Goal: Obtain resource: Download file/media

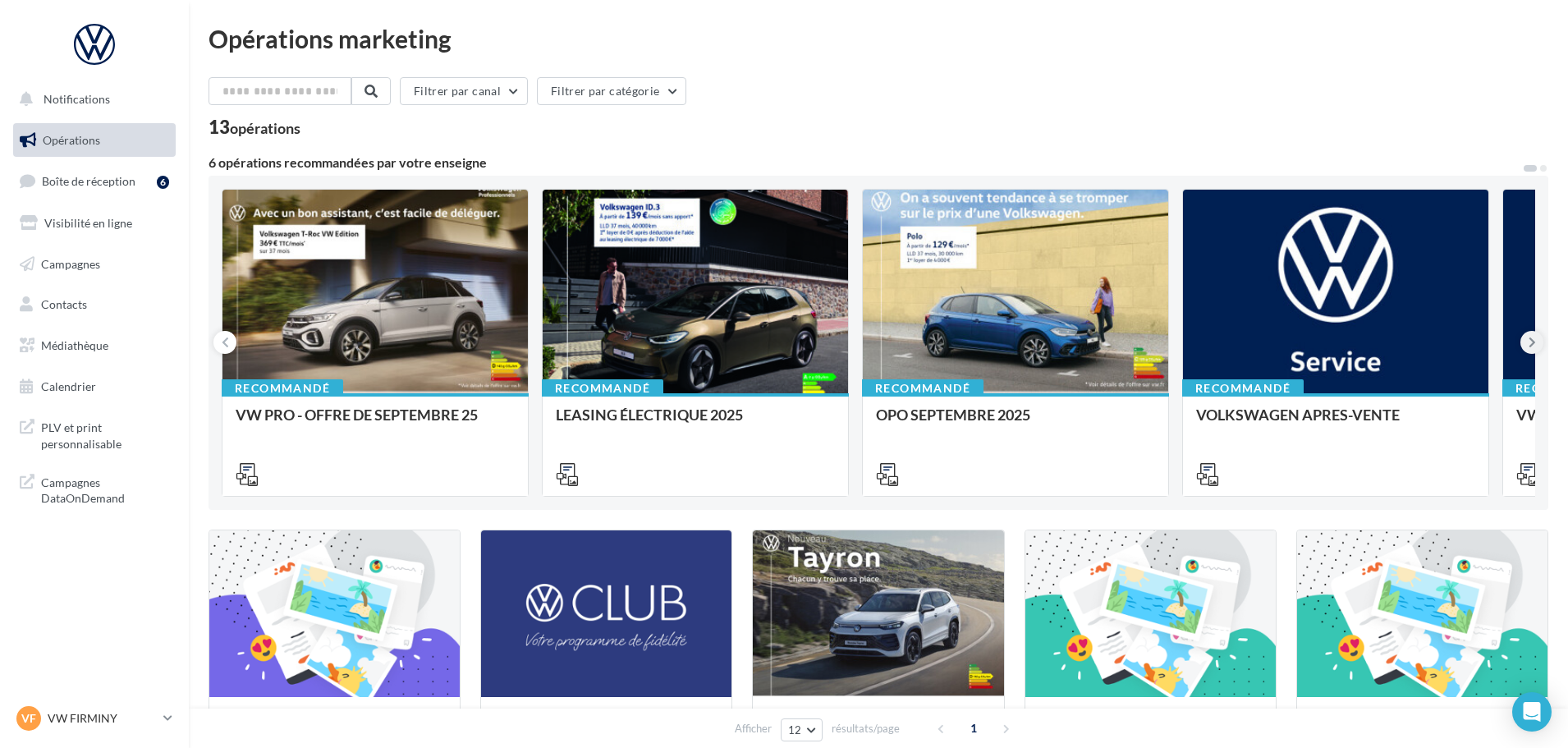
click at [1531, 344] on icon at bounding box center [1532, 342] width 7 height 16
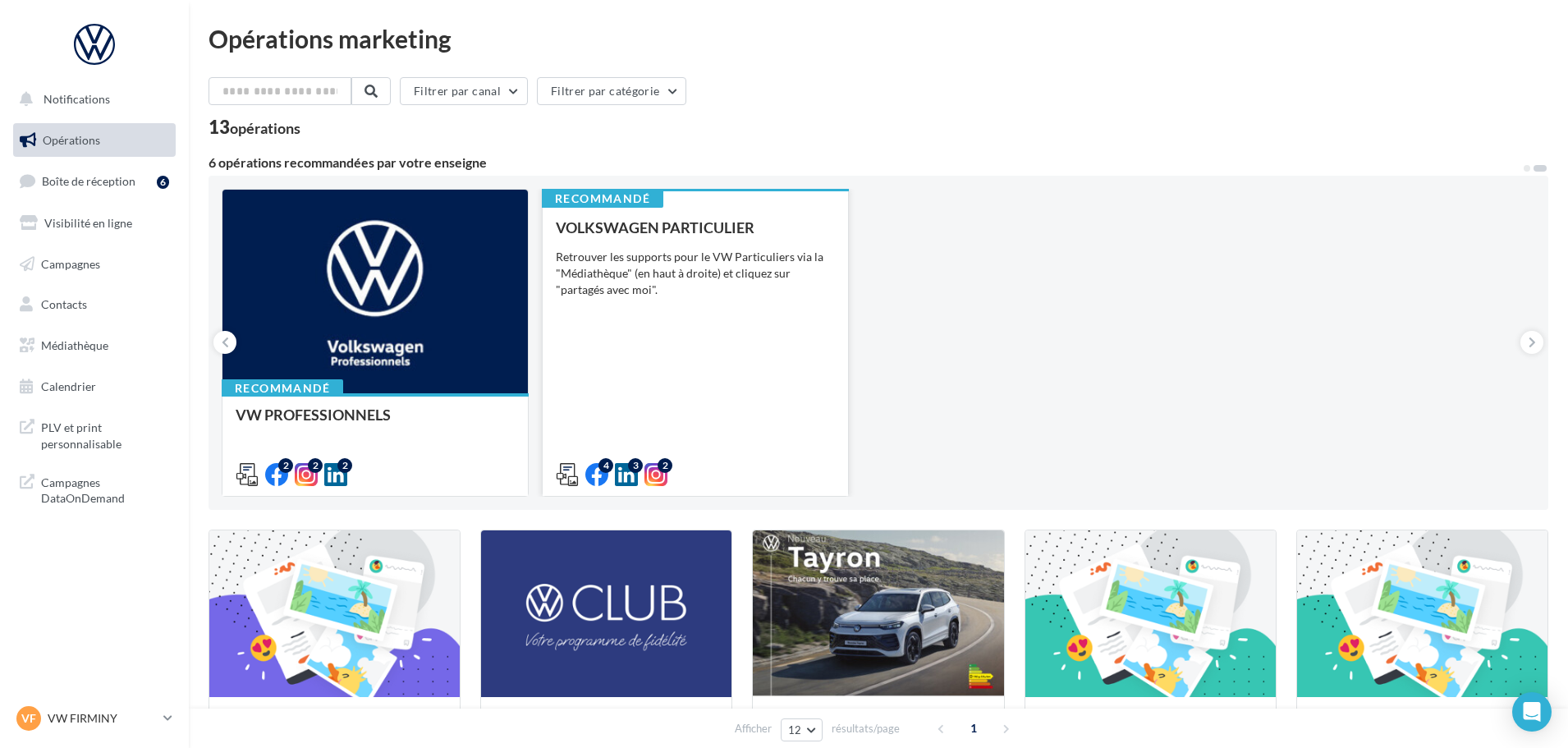
click at [700, 360] on div "VOLKSWAGEN PARTICULIER Retrouver les supports pour le VW Particuliers via la "M…" at bounding box center [695, 350] width 279 height 262
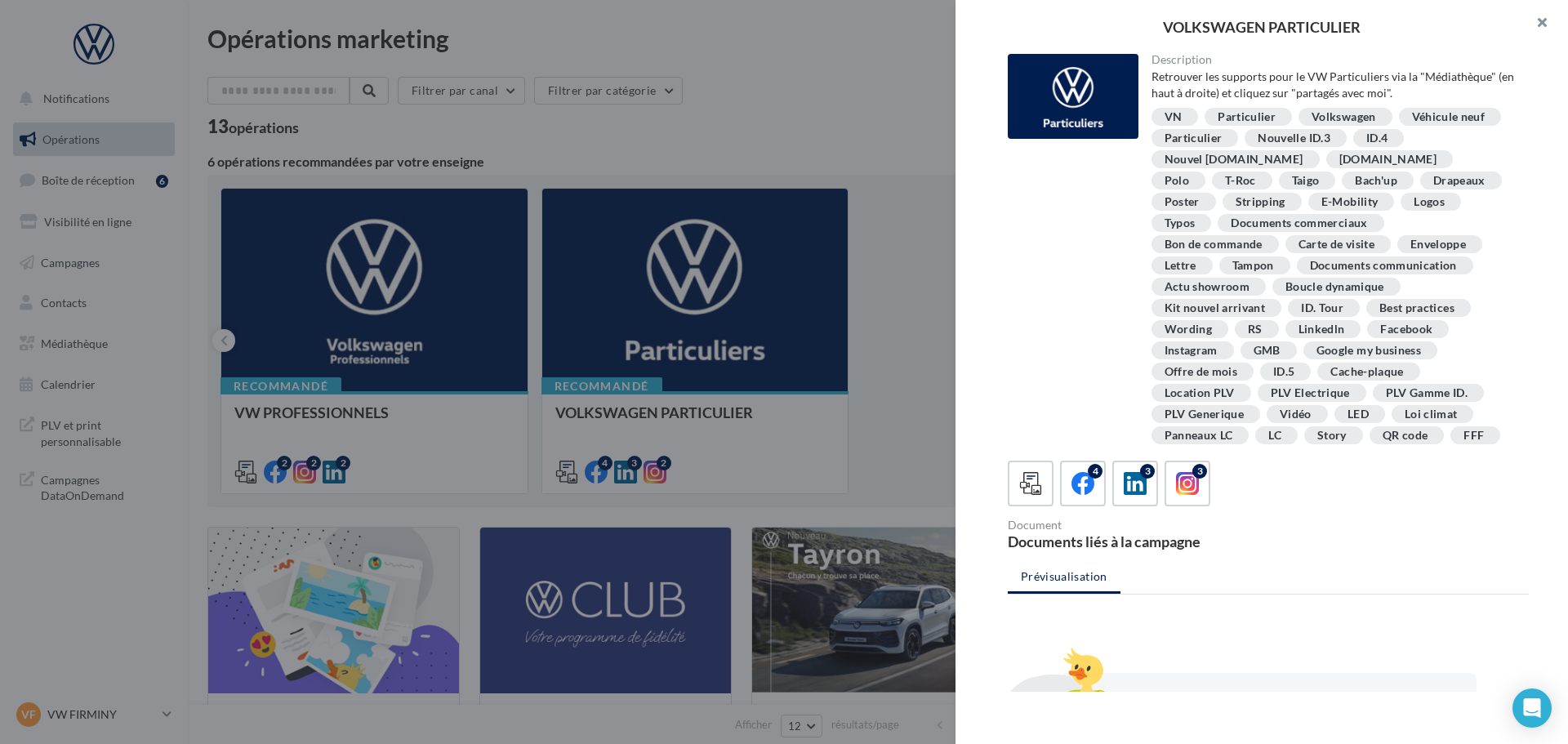
click at [1541, 26] on button "button" at bounding box center [1535, 24] width 65 height 49
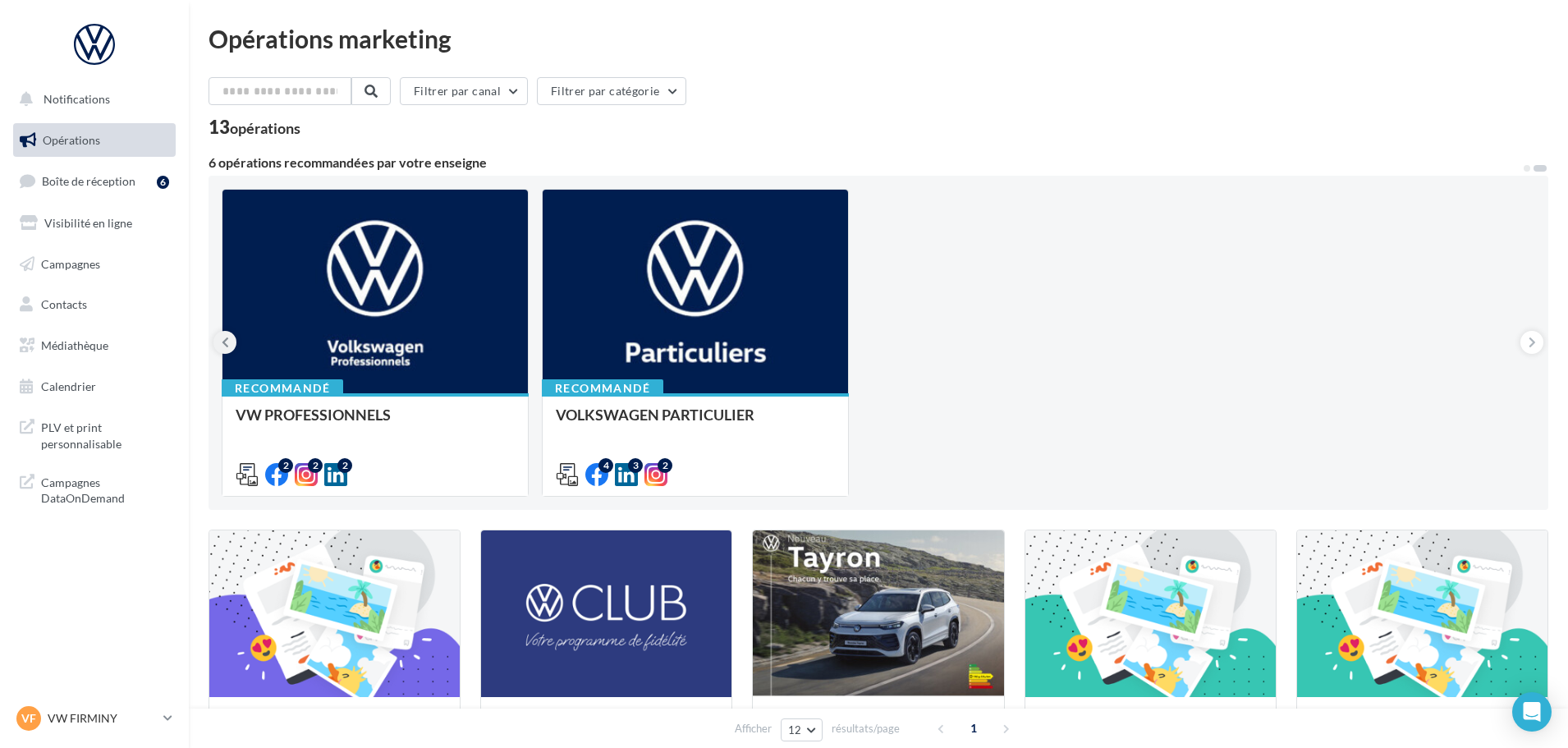
click at [222, 346] on icon at bounding box center [226, 342] width 7 height 16
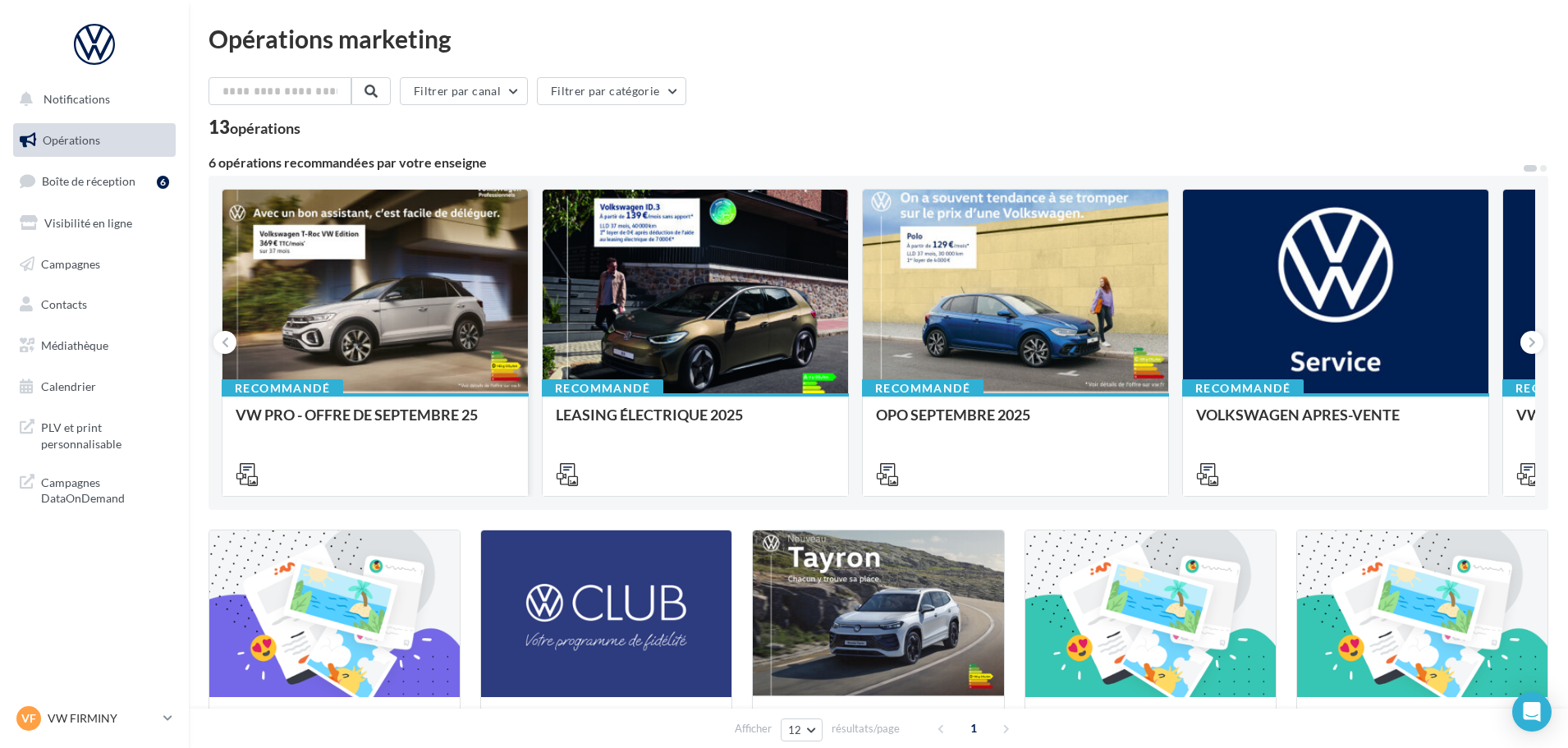
click at [381, 354] on div at bounding box center [376, 292] width 305 height 205
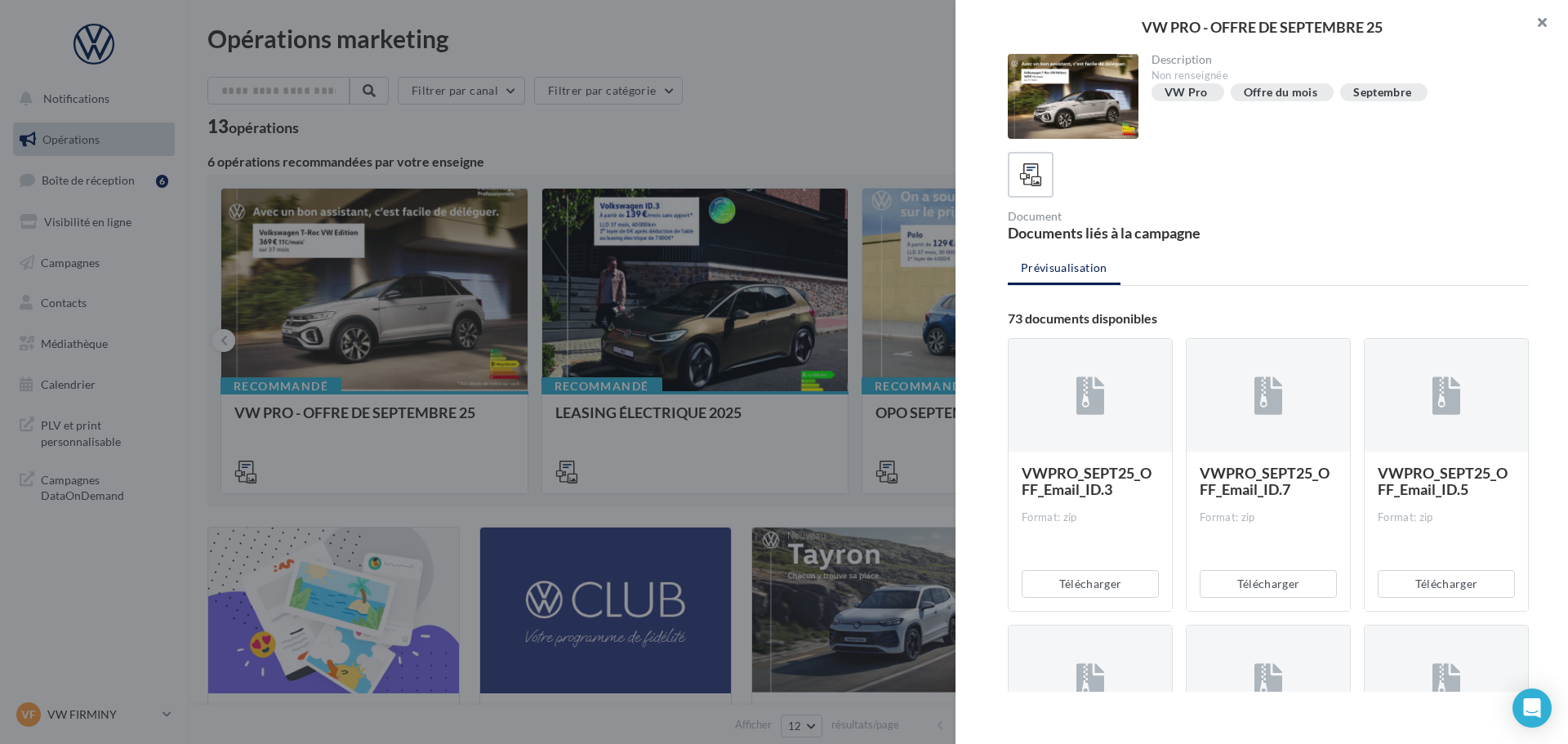
click at [1538, 23] on button "button" at bounding box center [1535, 24] width 65 height 49
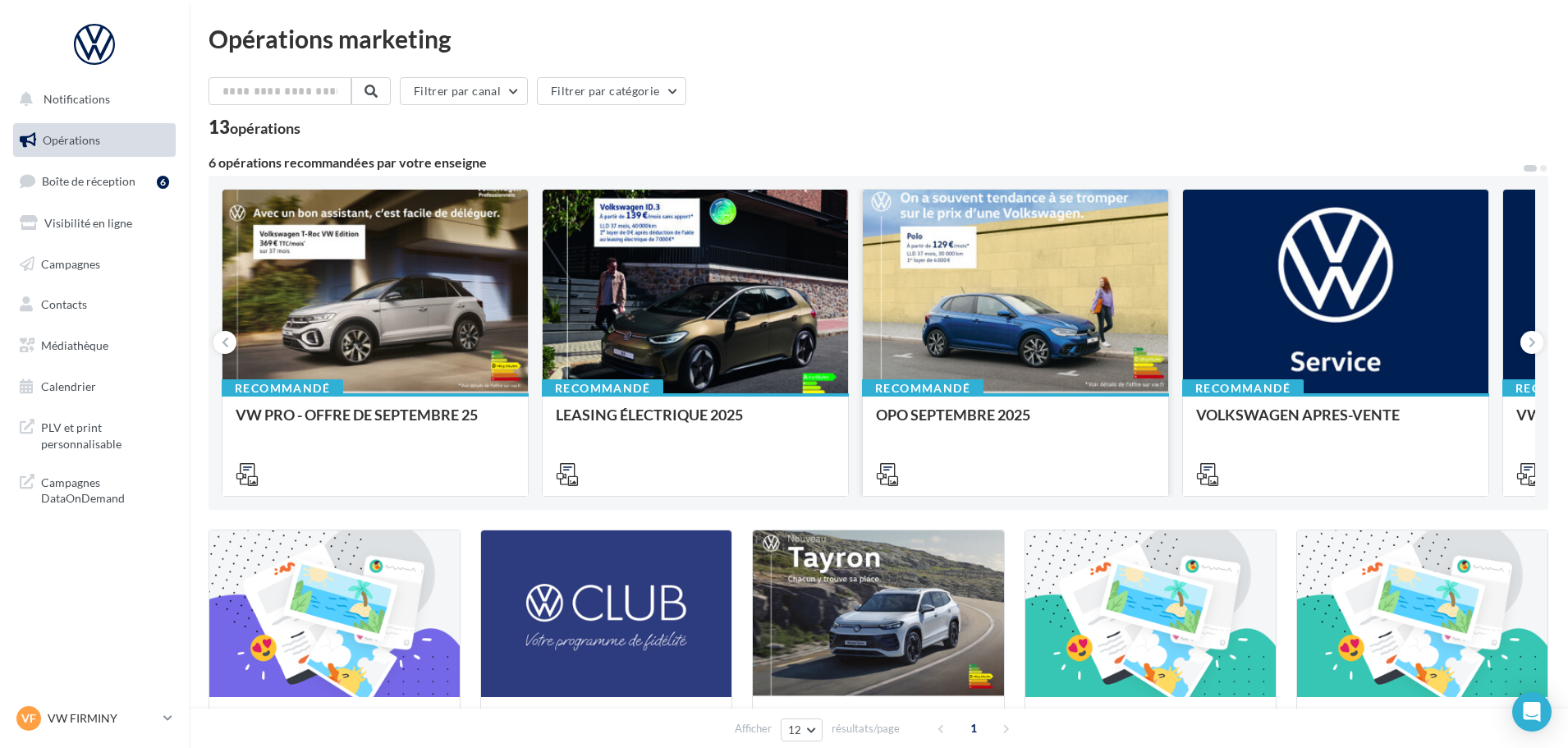
click at [1065, 338] on div at bounding box center [1016, 292] width 305 height 205
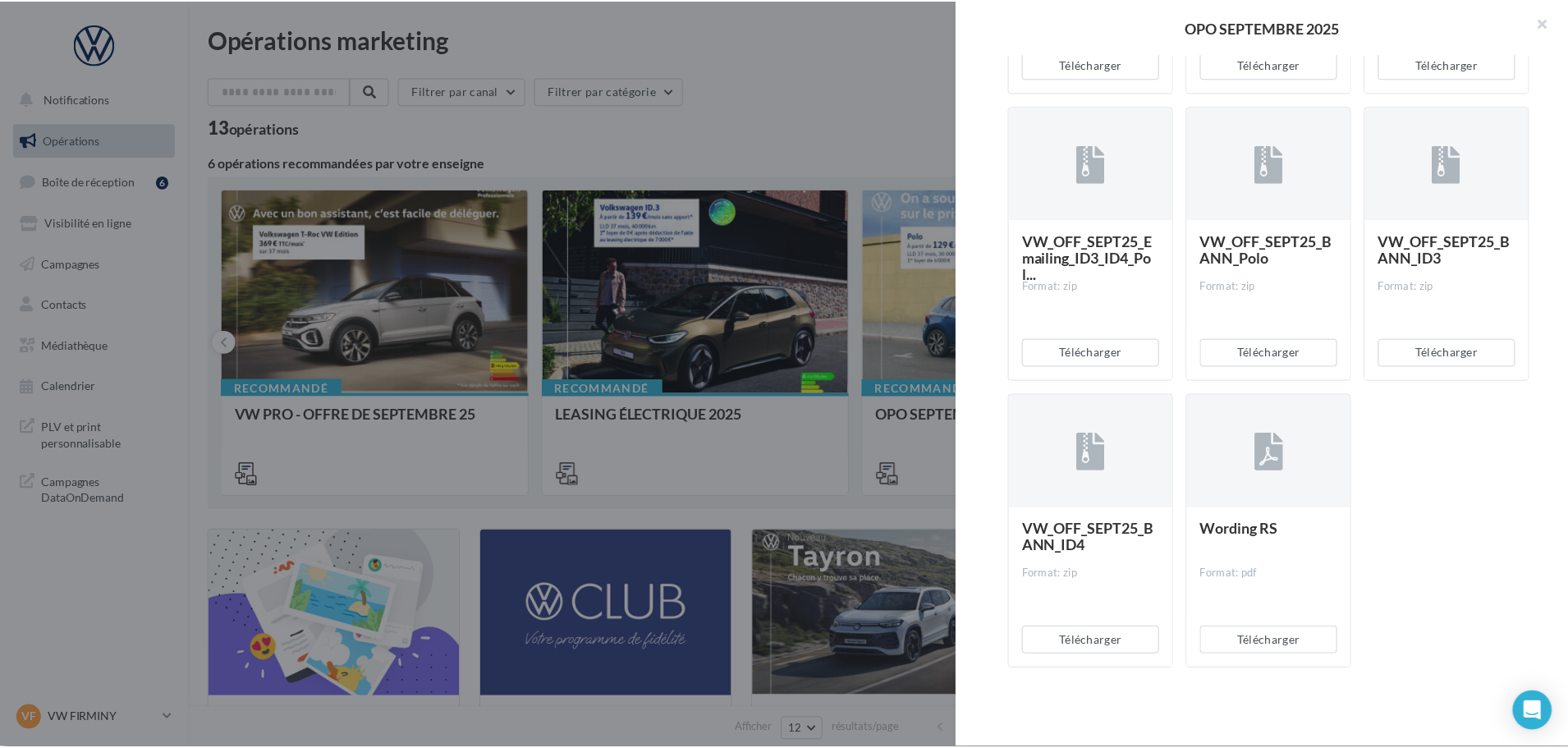
scroll to position [2913, 0]
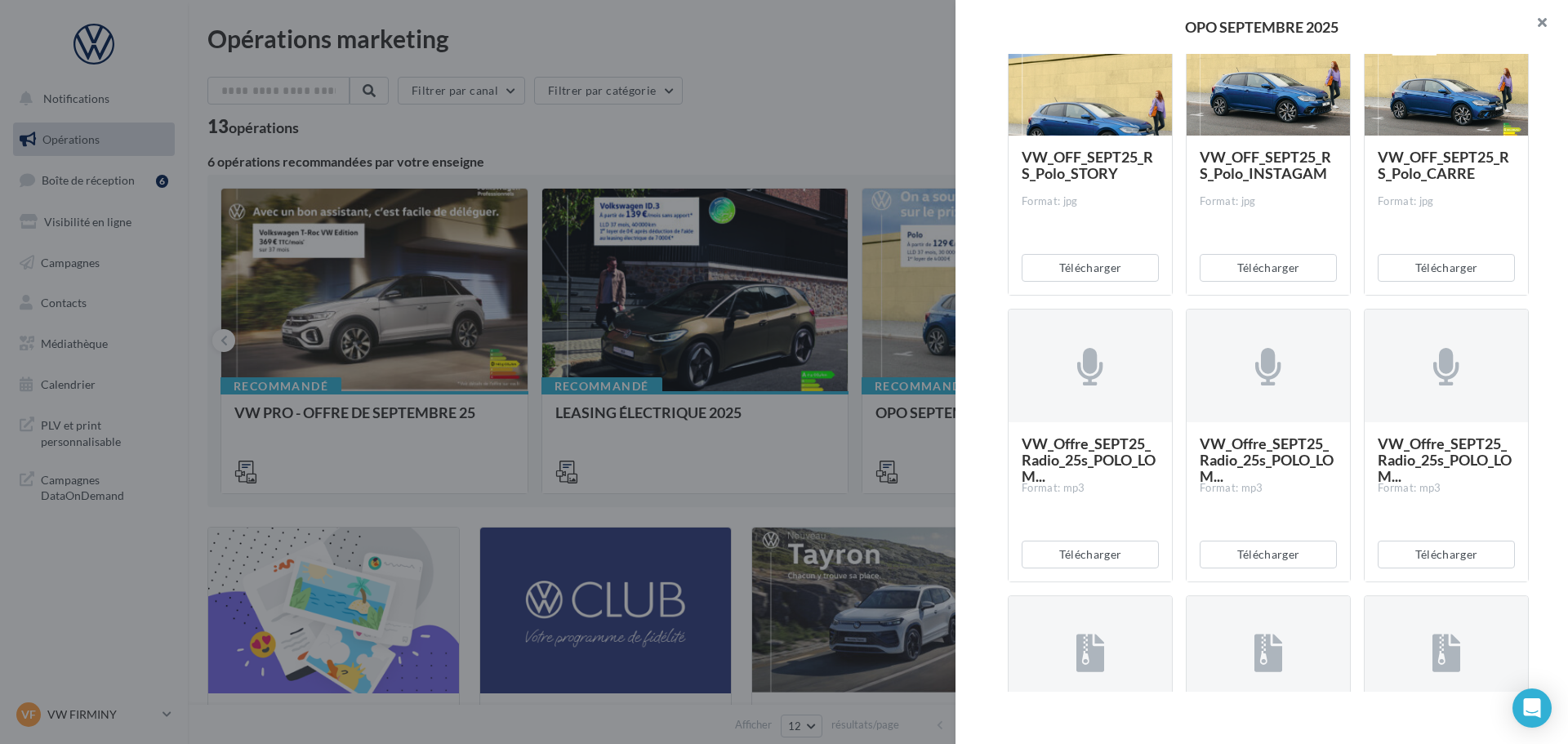
click at [1549, 19] on button "button" at bounding box center [1535, 24] width 65 height 49
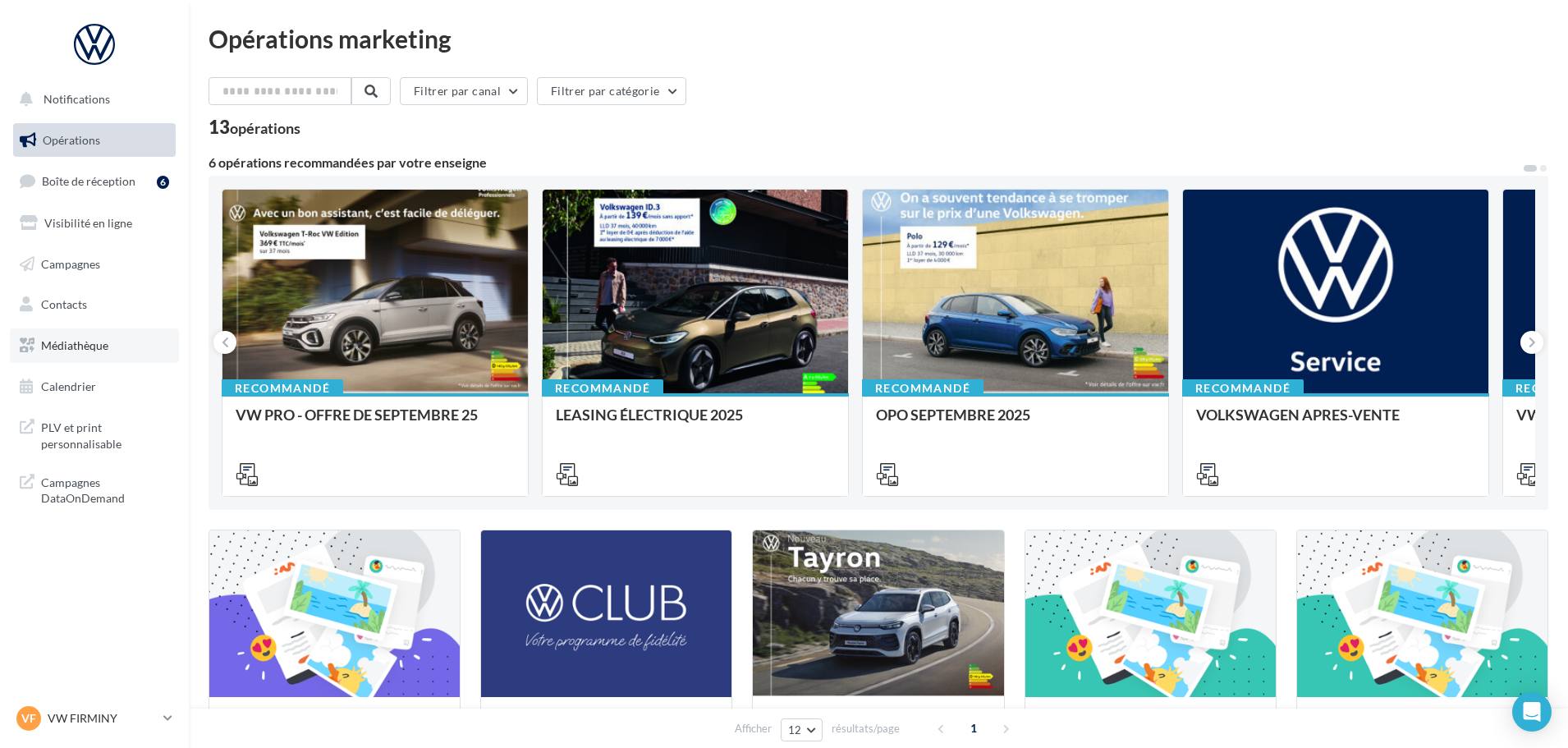
click at [81, 348] on span "Médiathèque" at bounding box center [75, 346] width 67 height 14
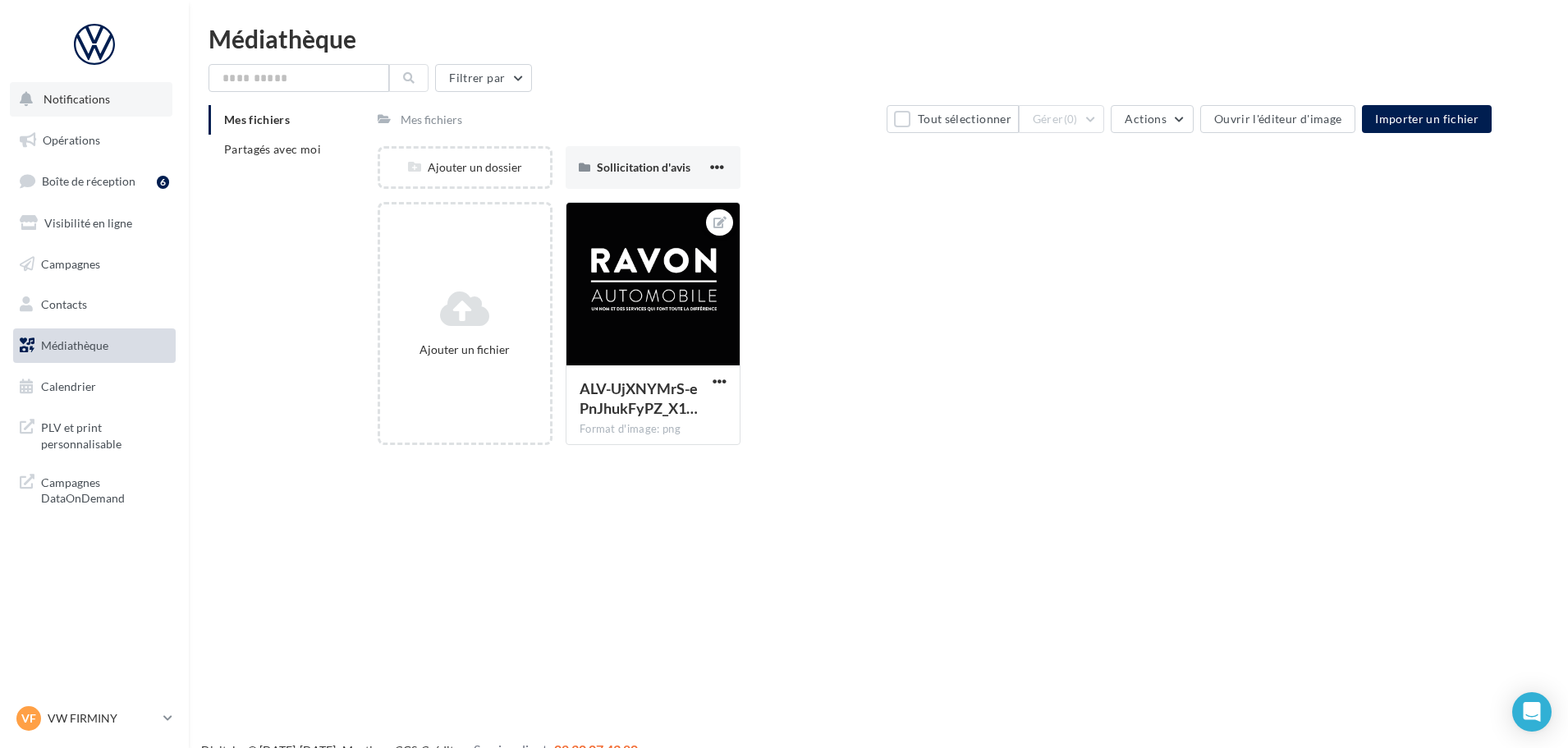
click at [83, 103] on span "Notifications" at bounding box center [76, 99] width 67 height 14
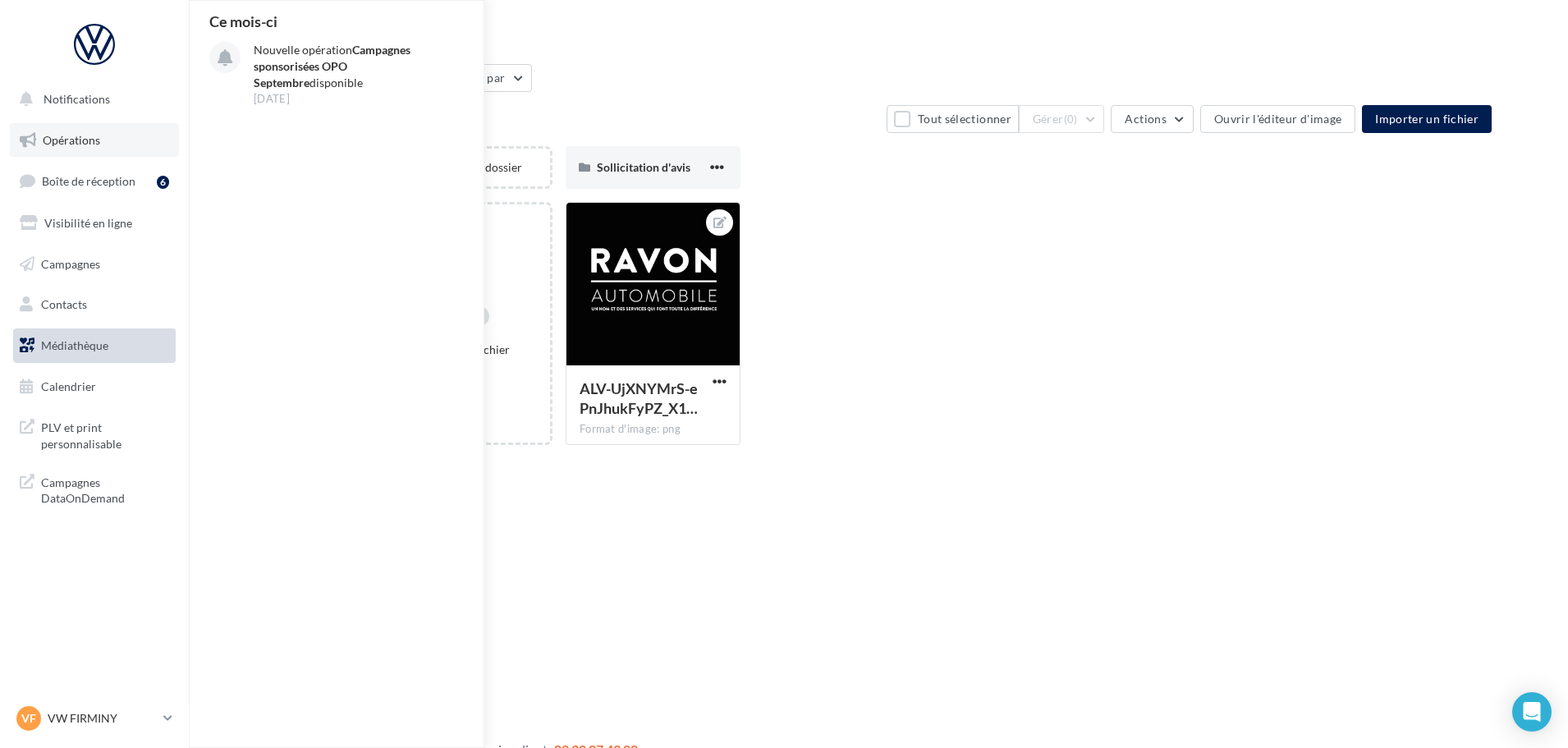
click at [92, 141] on span "Opérations" at bounding box center [71, 140] width 58 height 14
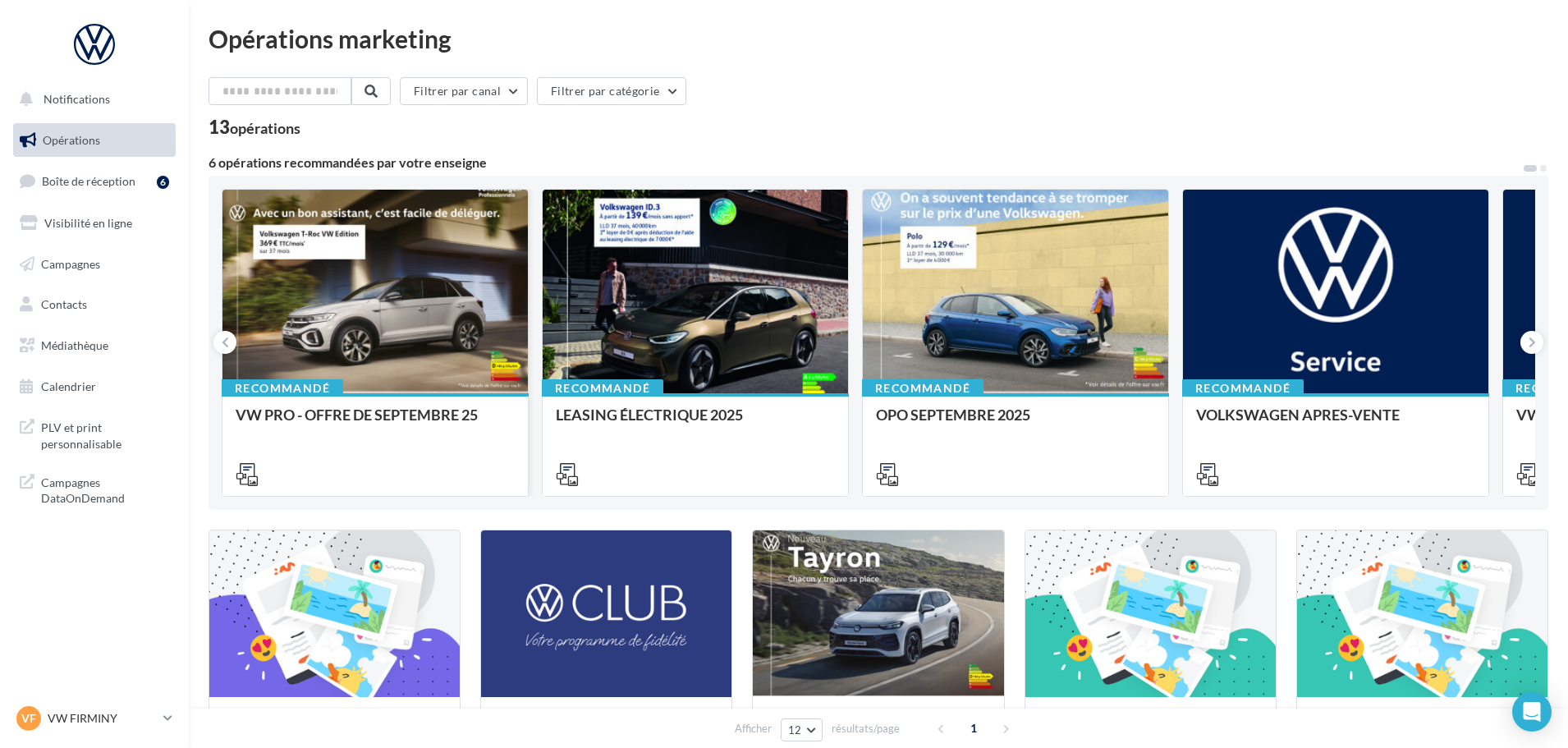
click at [421, 300] on div at bounding box center [376, 292] width 305 height 205
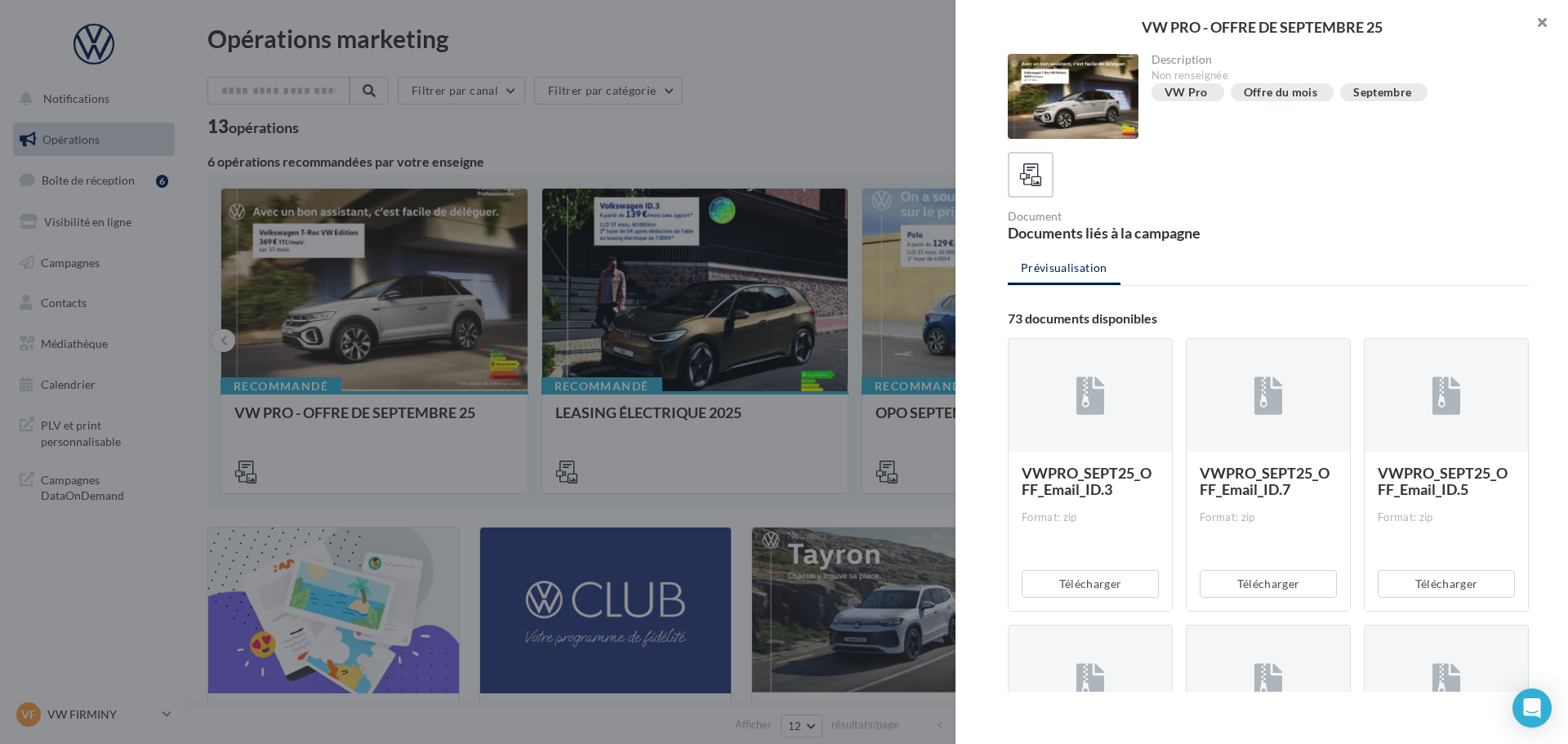
click at [1543, 16] on button "button" at bounding box center [1535, 24] width 65 height 49
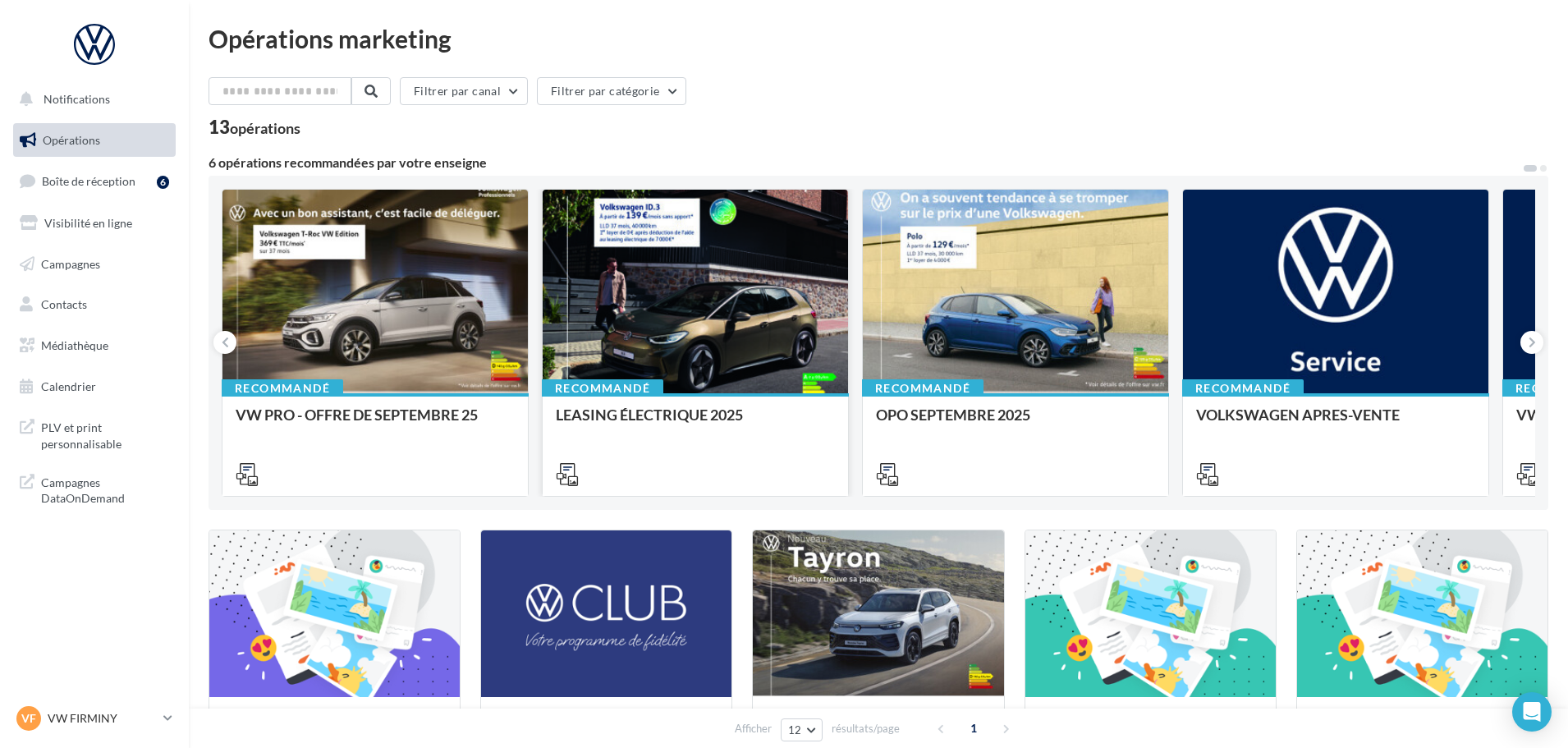
click at [693, 287] on div at bounding box center [695, 292] width 305 height 205
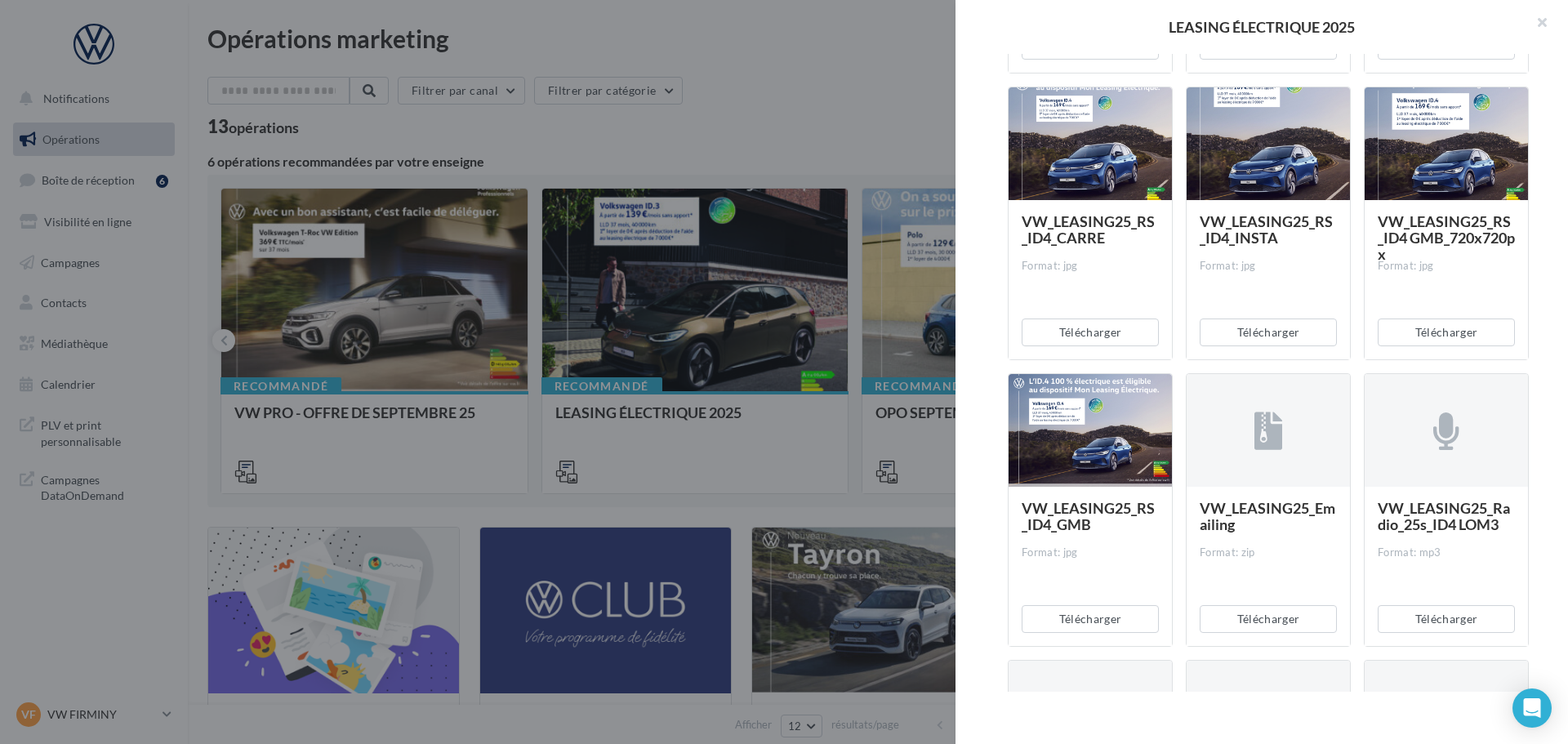
scroll to position [1062, 0]
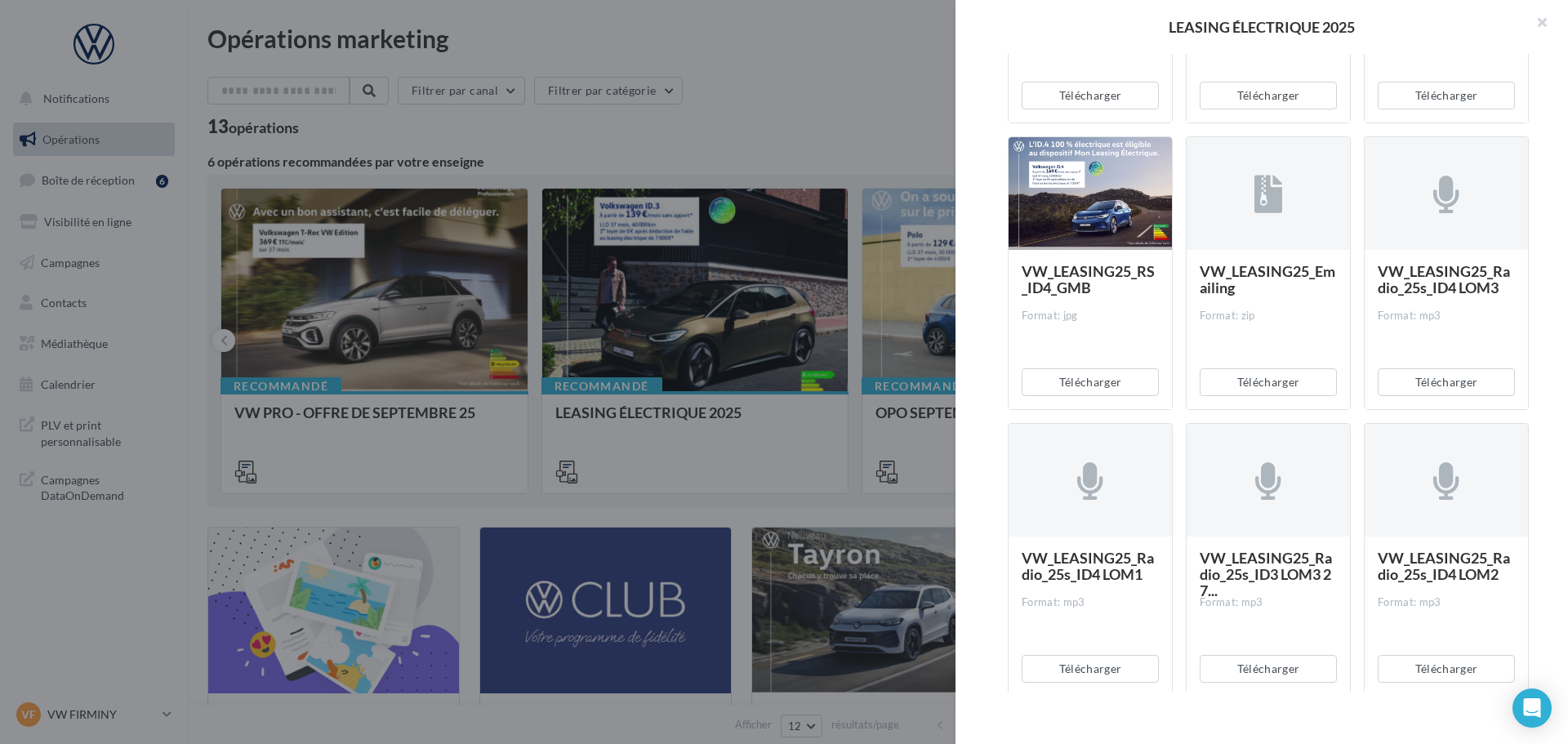
drag, startPoint x: 1533, startPoint y: 27, endPoint x: 1517, endPoint y: 27, distance: 16.0
click at [1534, 27] on button "button" at bounding box center [1535, 24] width 65 height 49
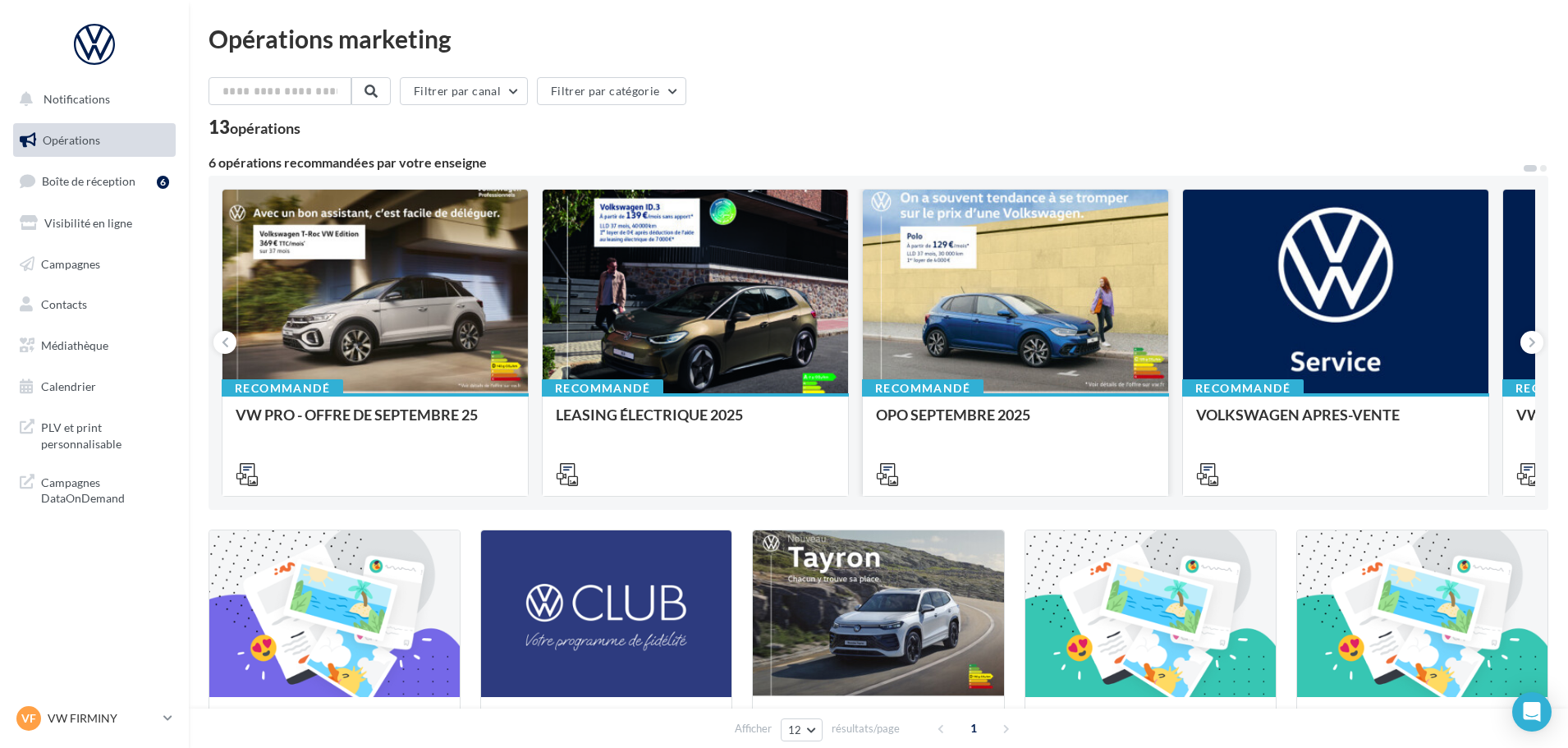
click at [997, 330] on div at bounding box center [1016, 292] width 305 height 205
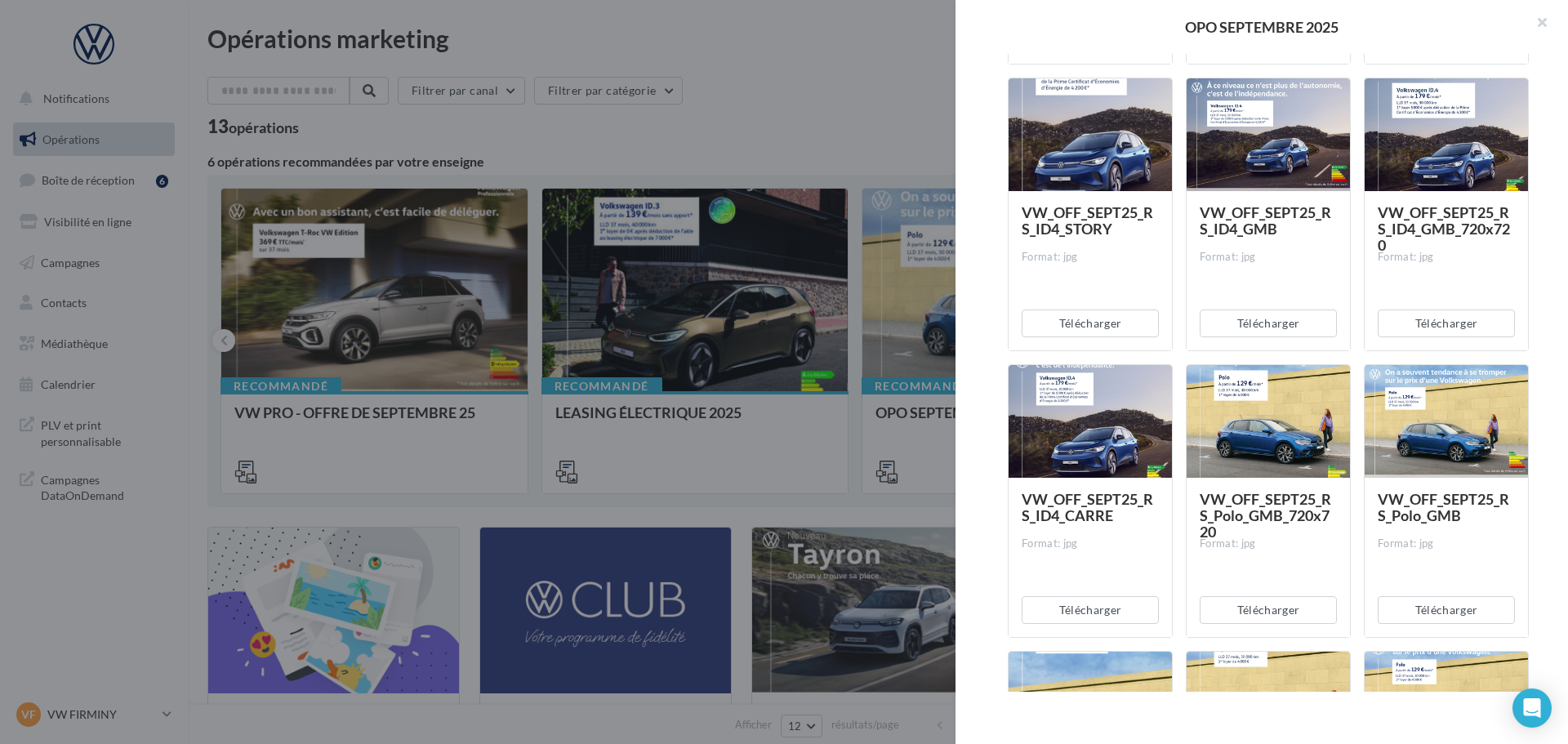
scroll to position [2288, 0]
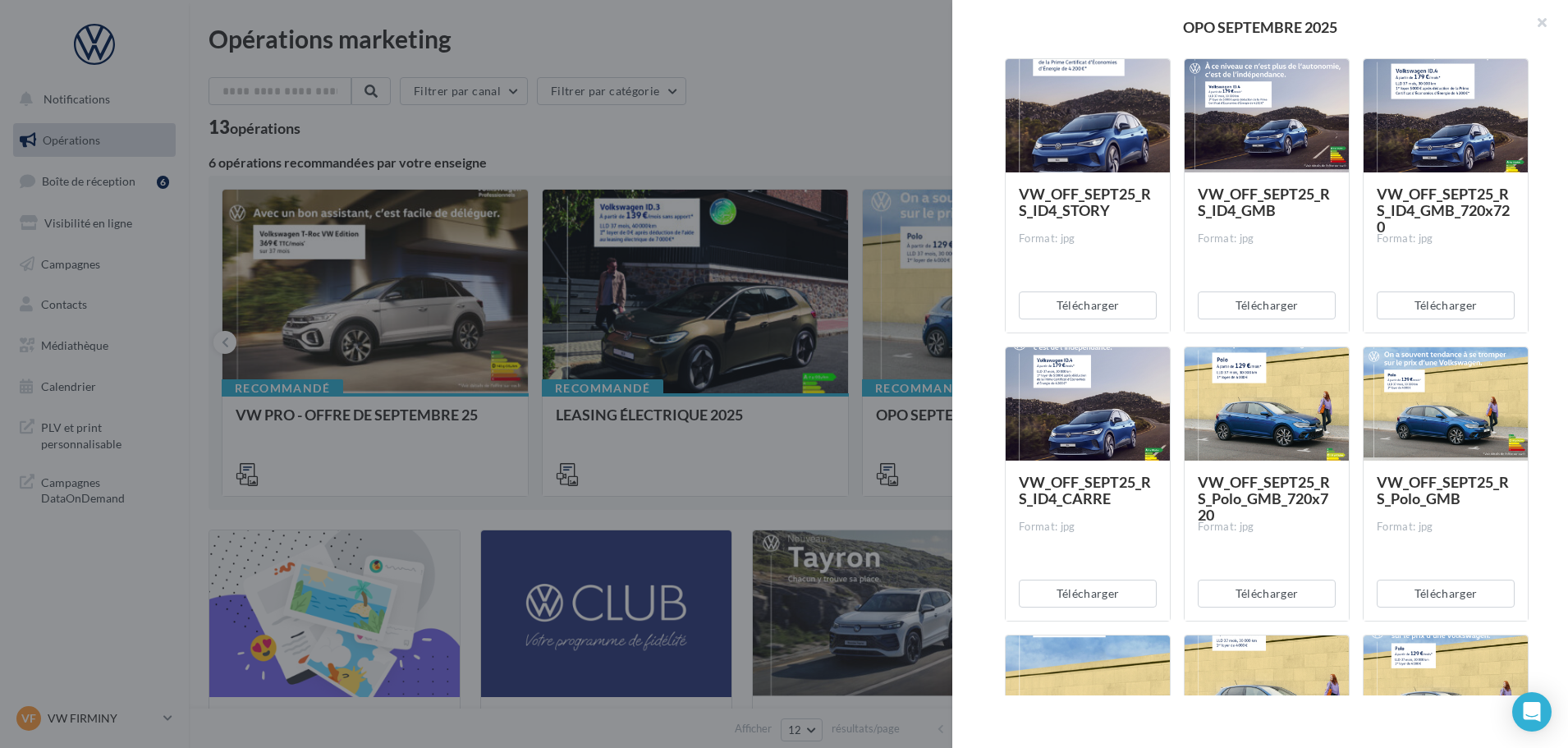
click at [926, 125] on div at bounding box center [784, 374] width 1568 height 748
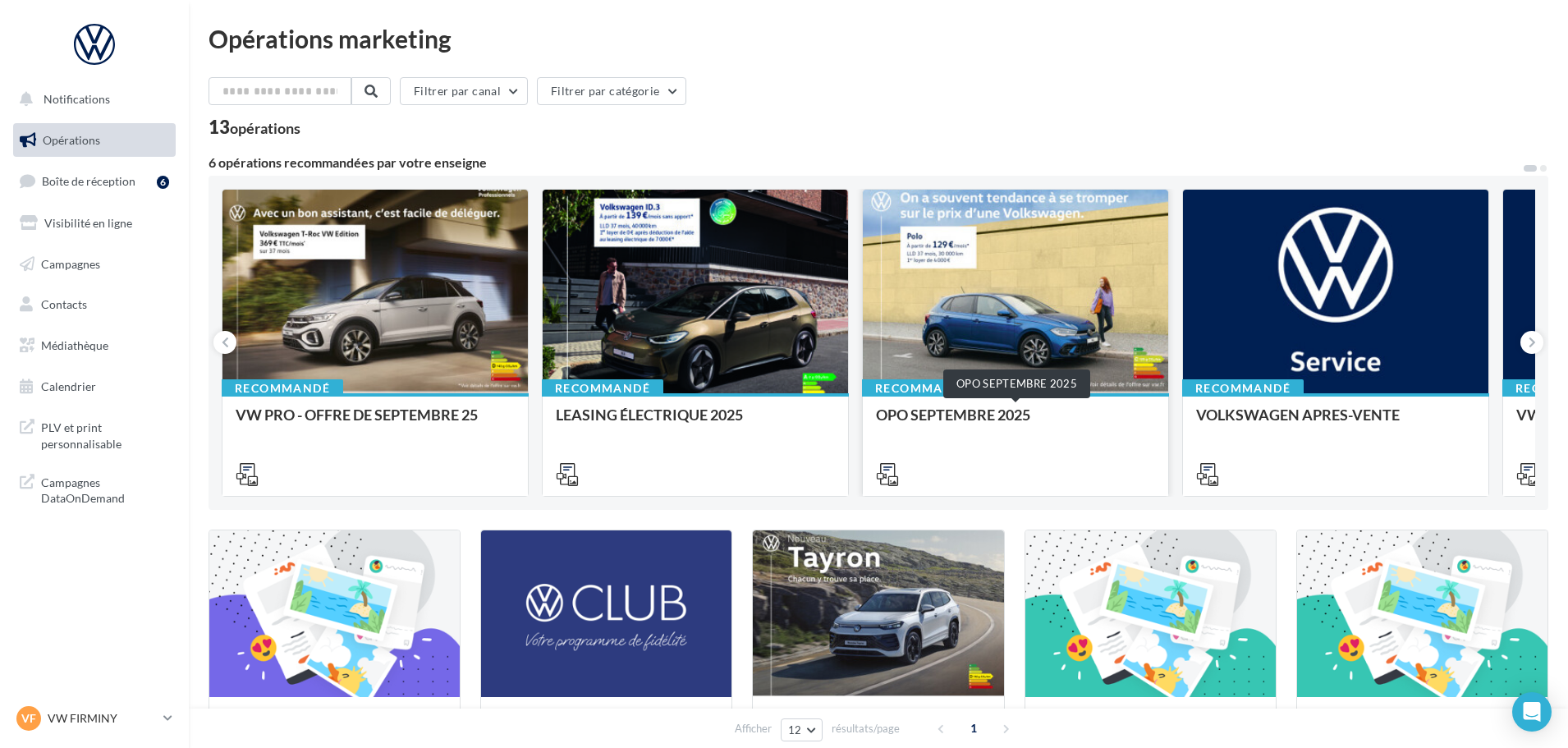
click at [1068, 428] on div "OPO SEPTEMBRE 2025" at bounding box center [1016, 423] width 279 height 33
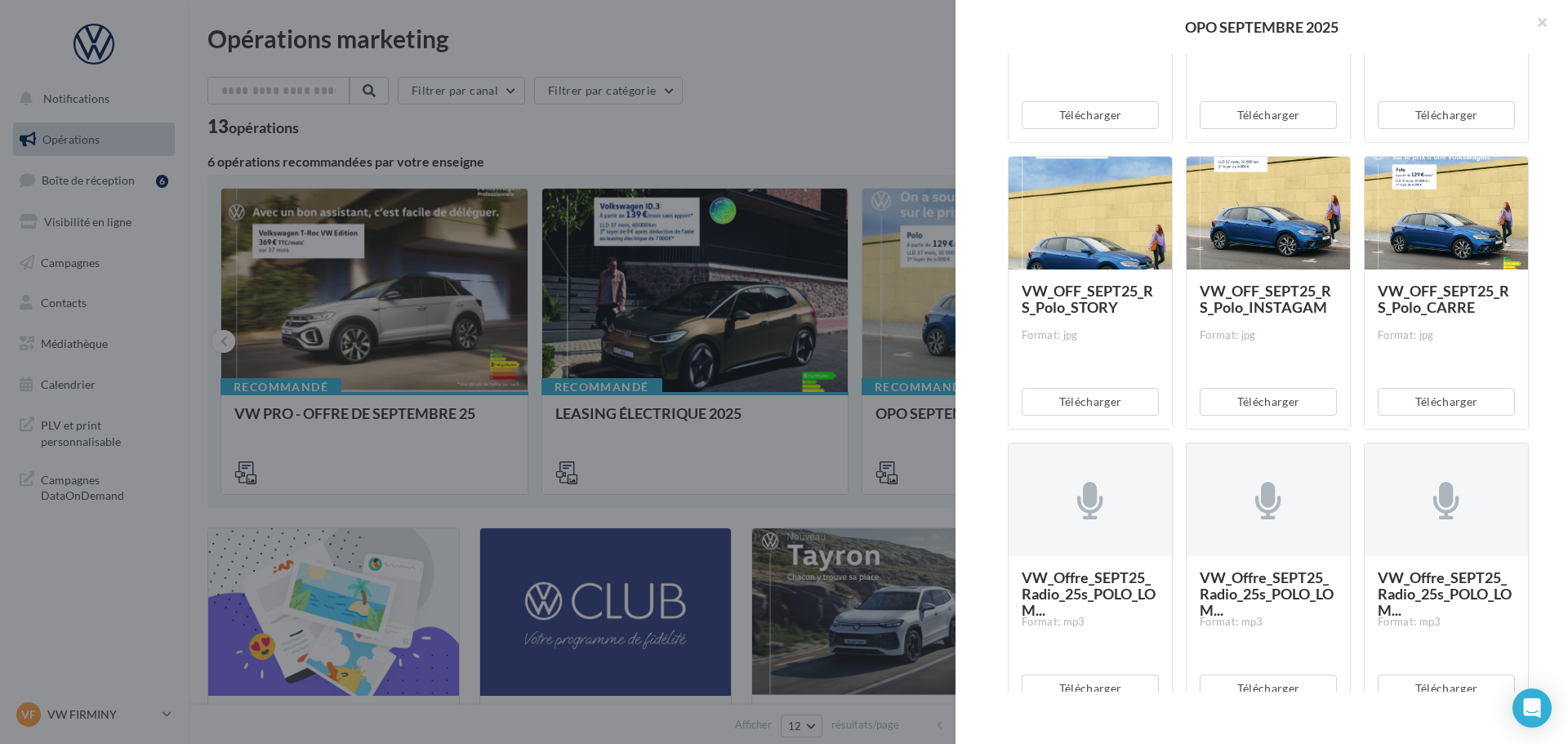
scroll to position [2734, 0]
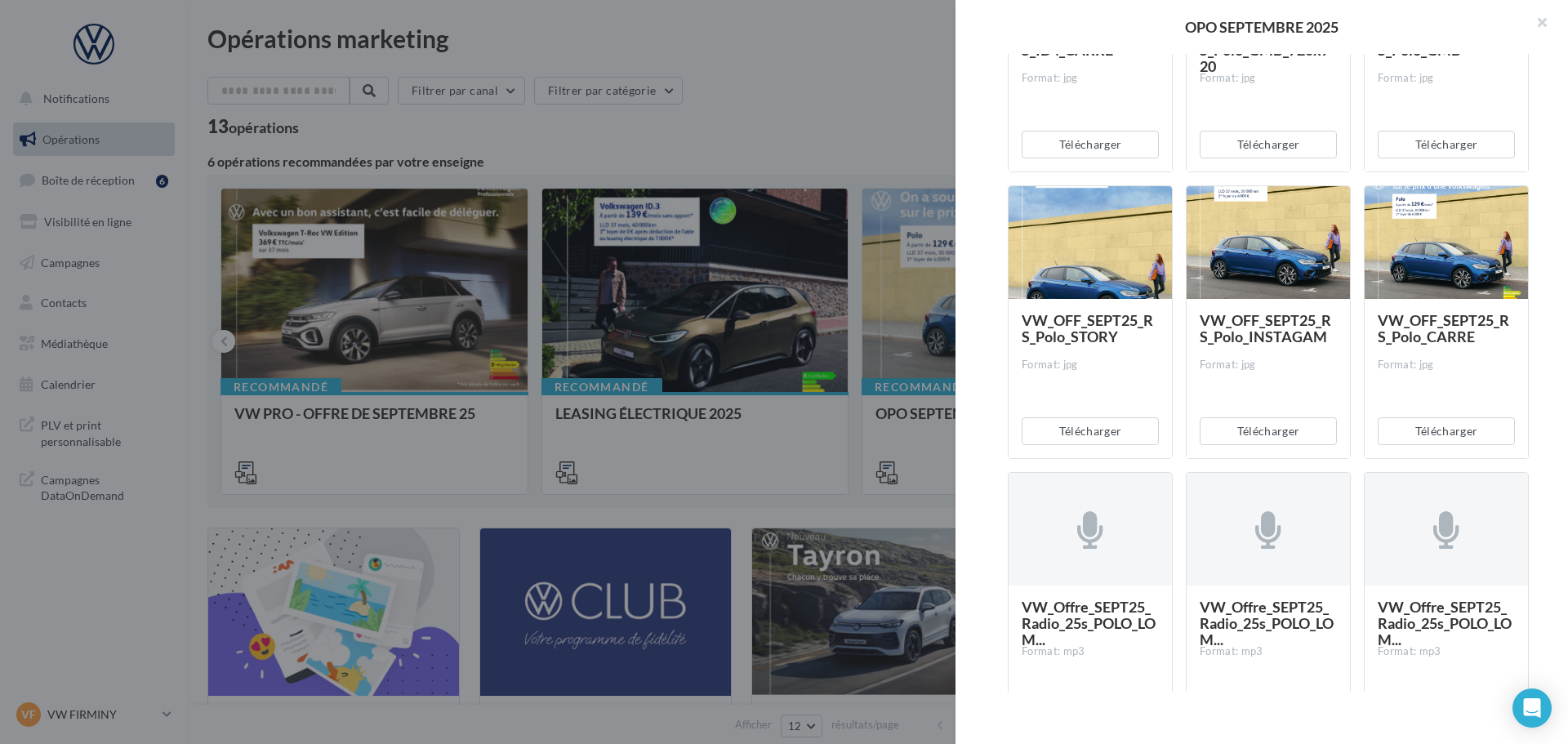
click at [1280, 233] on div at bounding box center [1269, 243] width 163 height 114
click at [1280, 232] on div at bounding box center [1269, 243] width 163 height 114
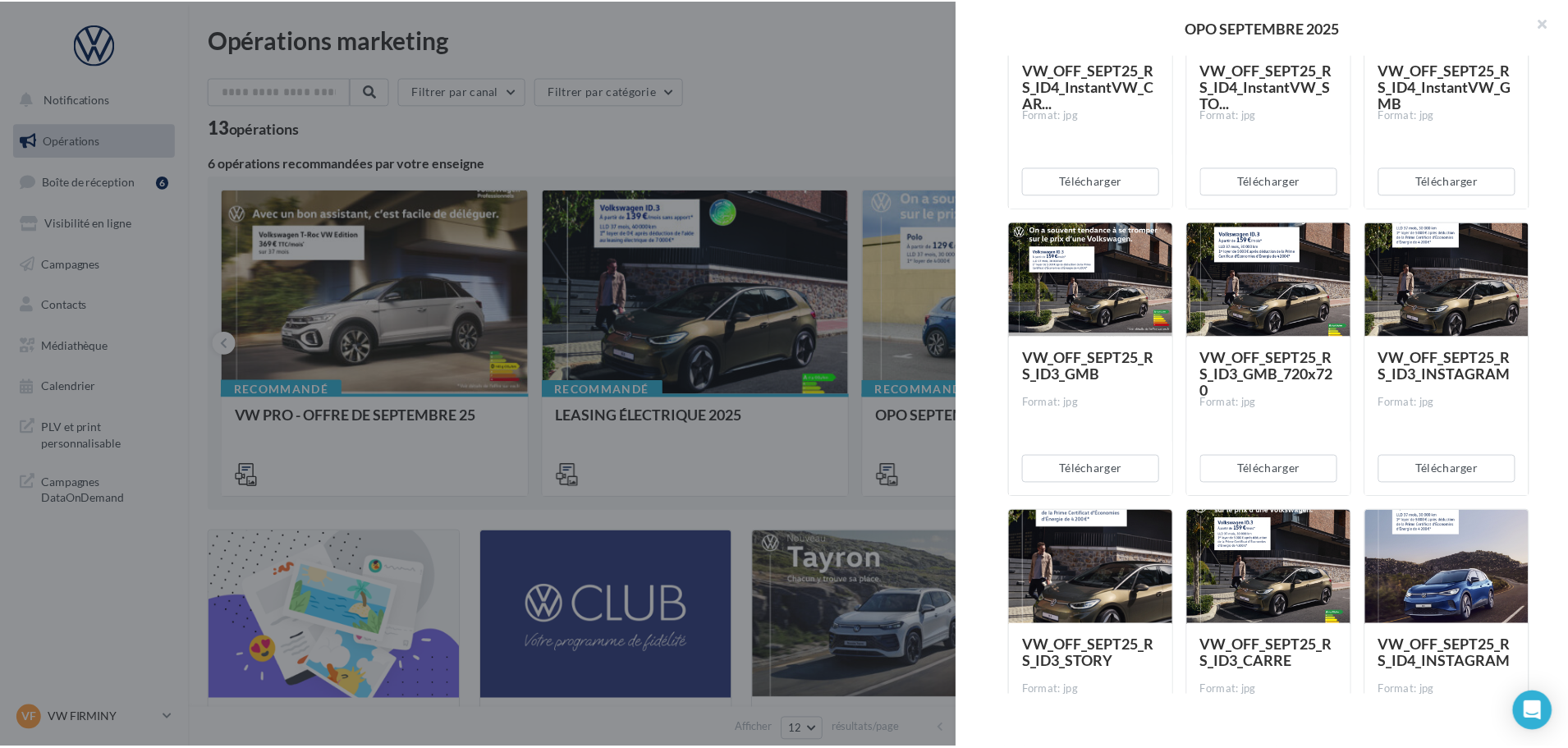
scroll to position [1352, 0]
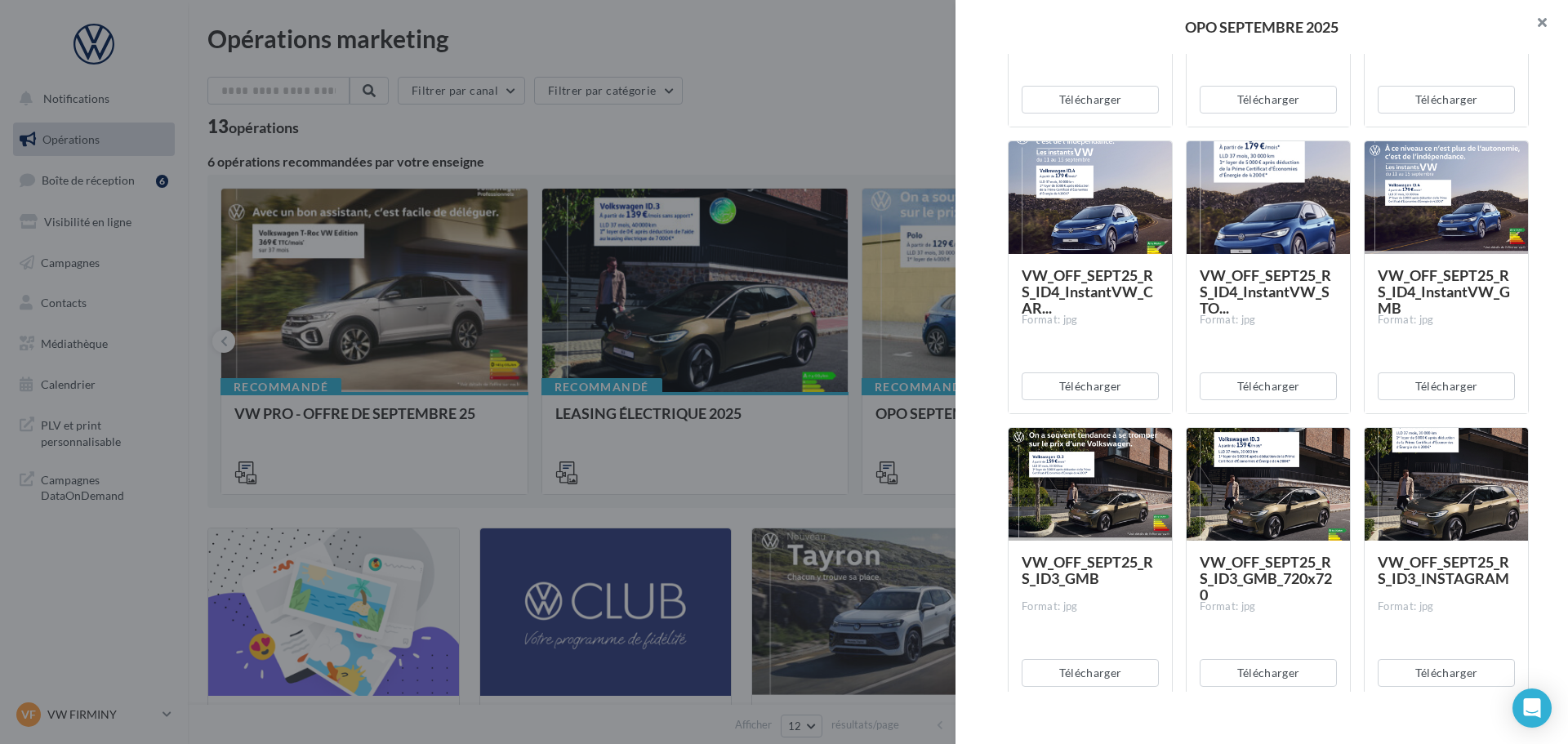
click at [1539, 15] on button "button" at bounding box center [1535, 24] width 65 height 49
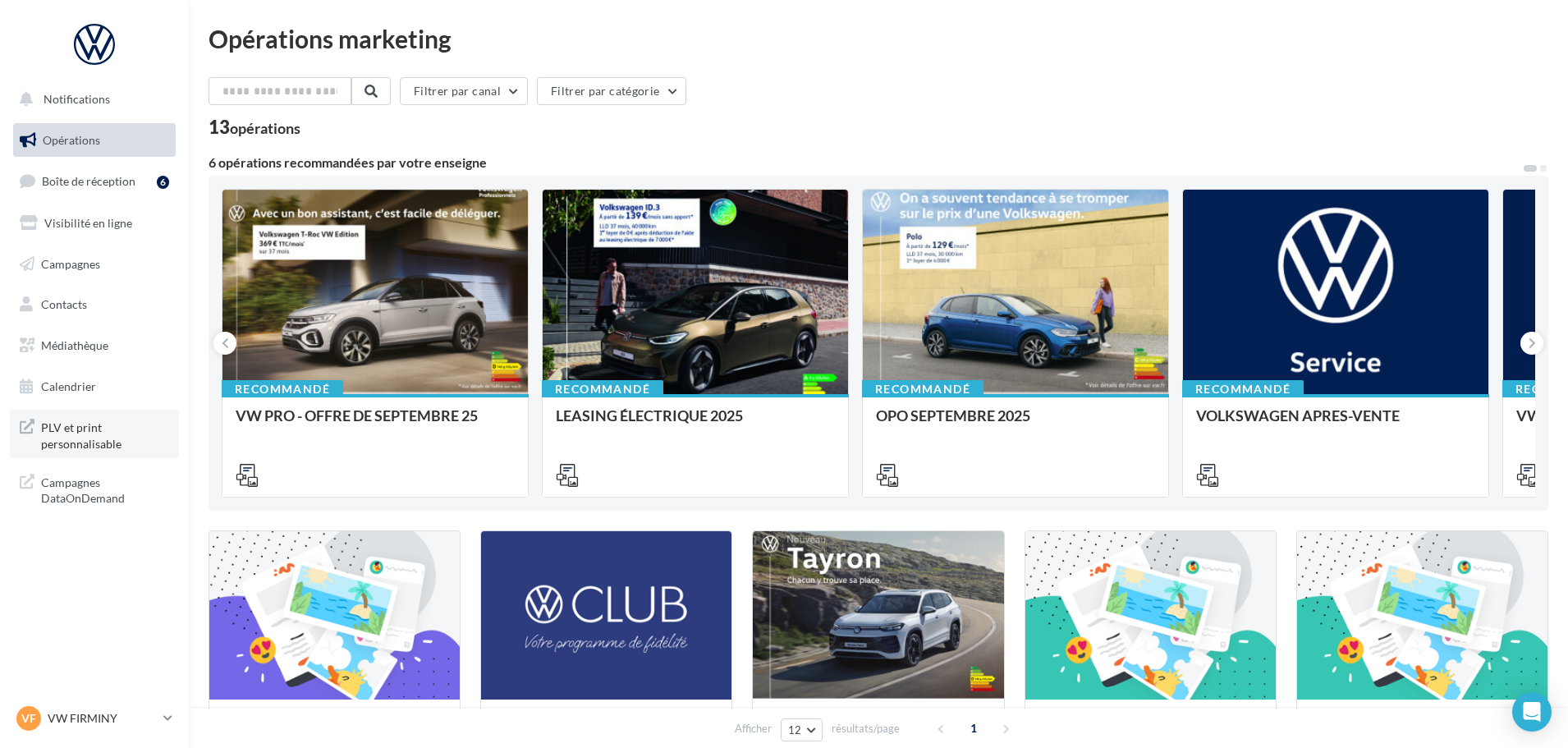
click at [75, 452] on link "PLV et print personnalisable" at bounding box center [94, 434] width 169 height 49
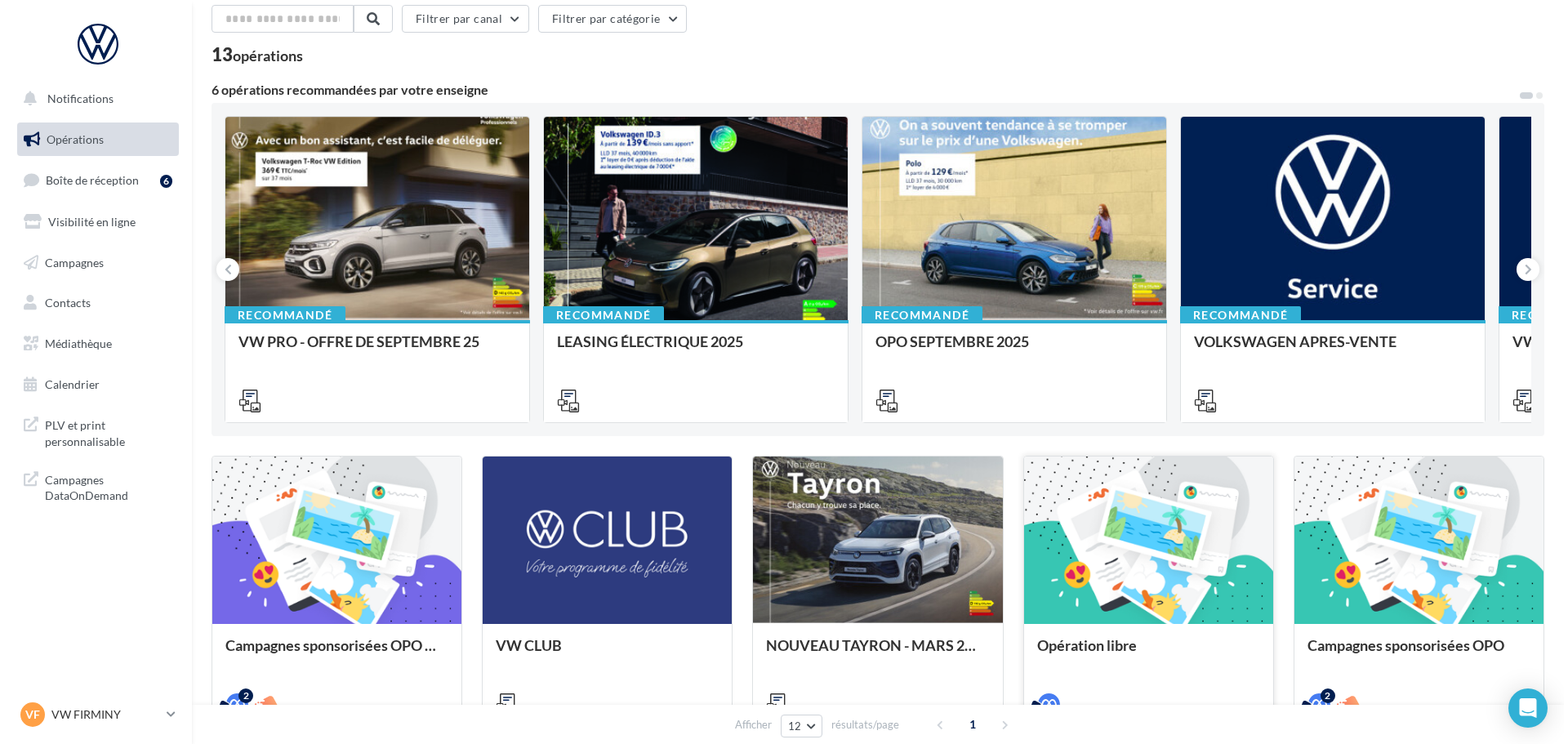
scroll to position [0, 0]
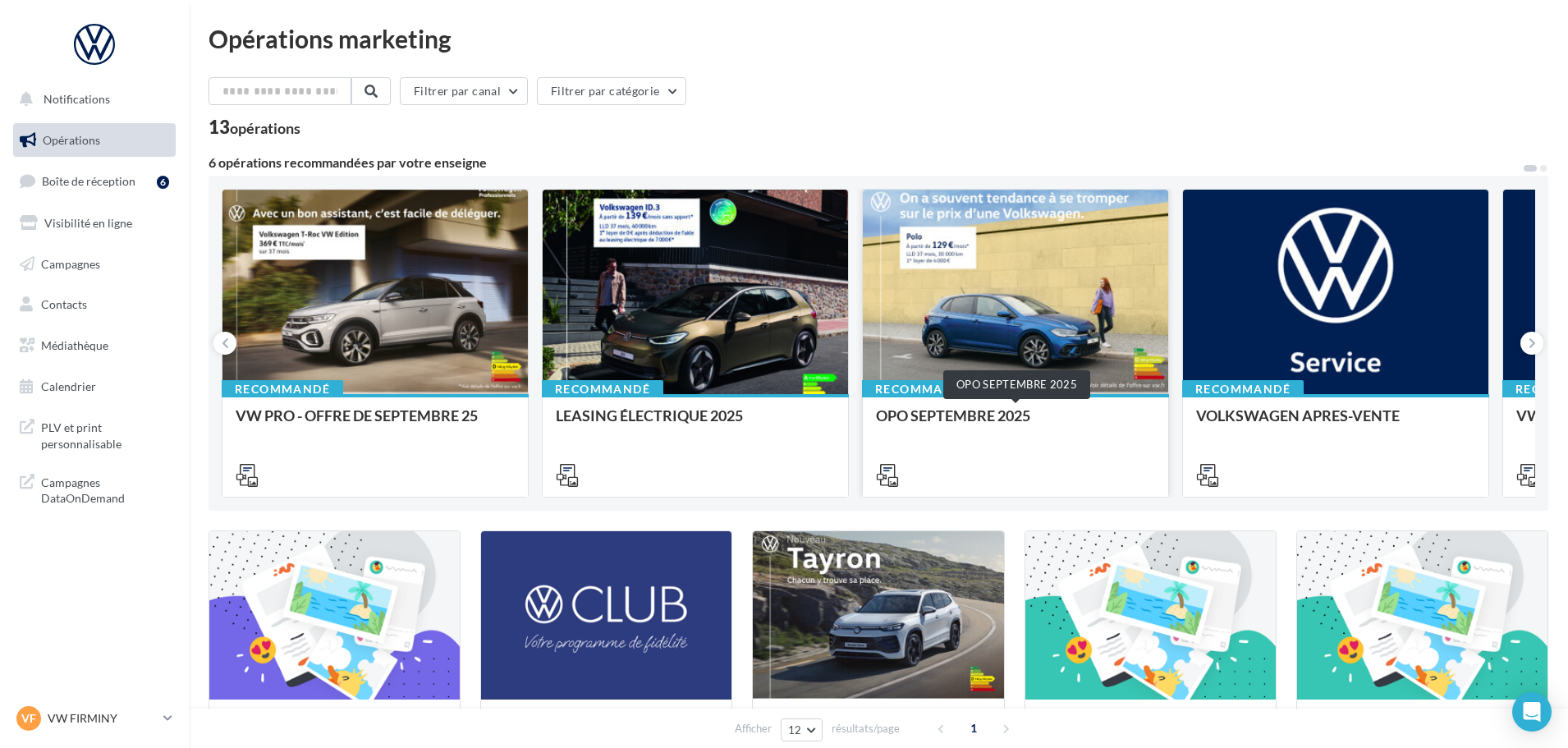
click at [1006, 416] on div "OPO SEPTEMBRE 2025" at bounding box center [1016, 424] width 279 height 33
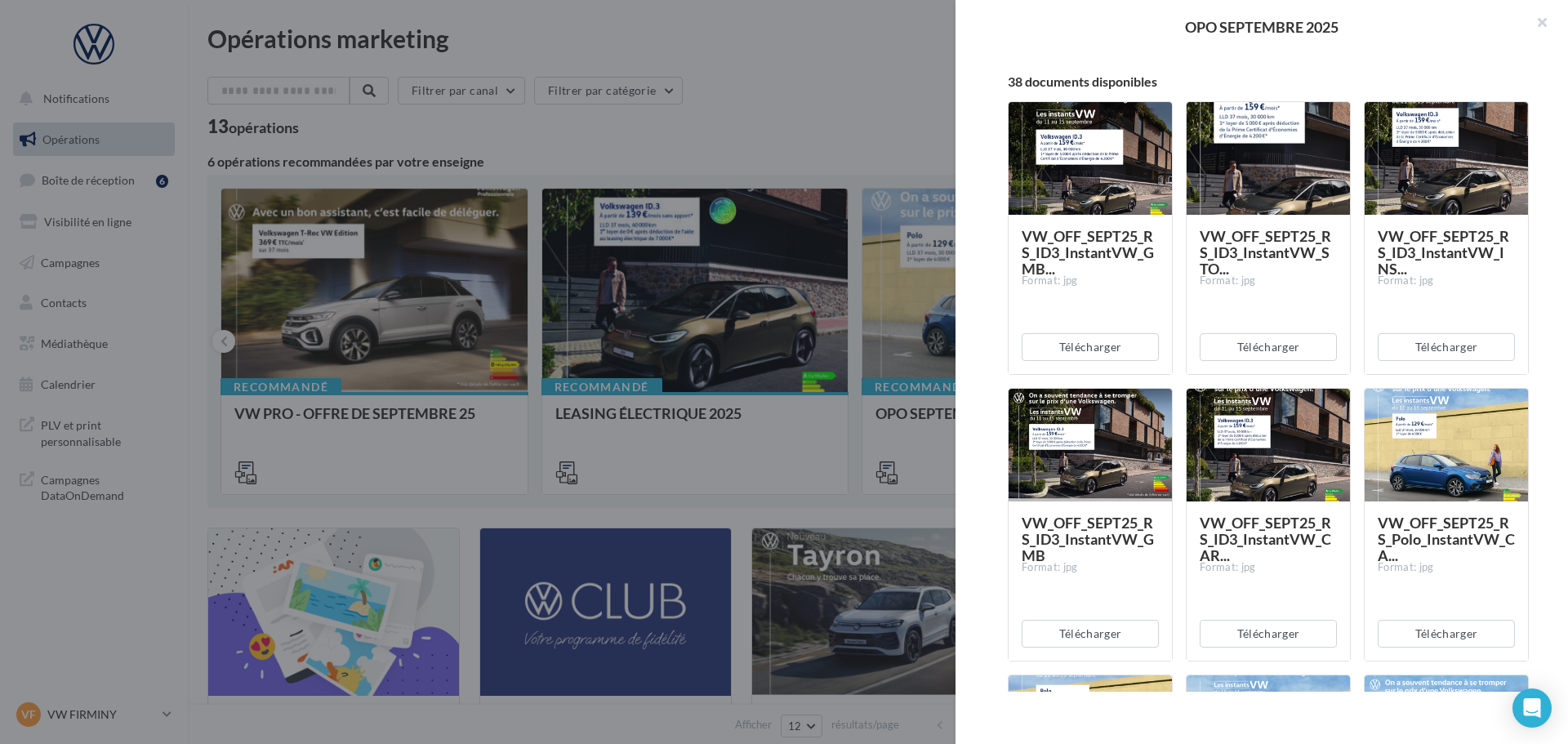
scroll to position [327, 0]
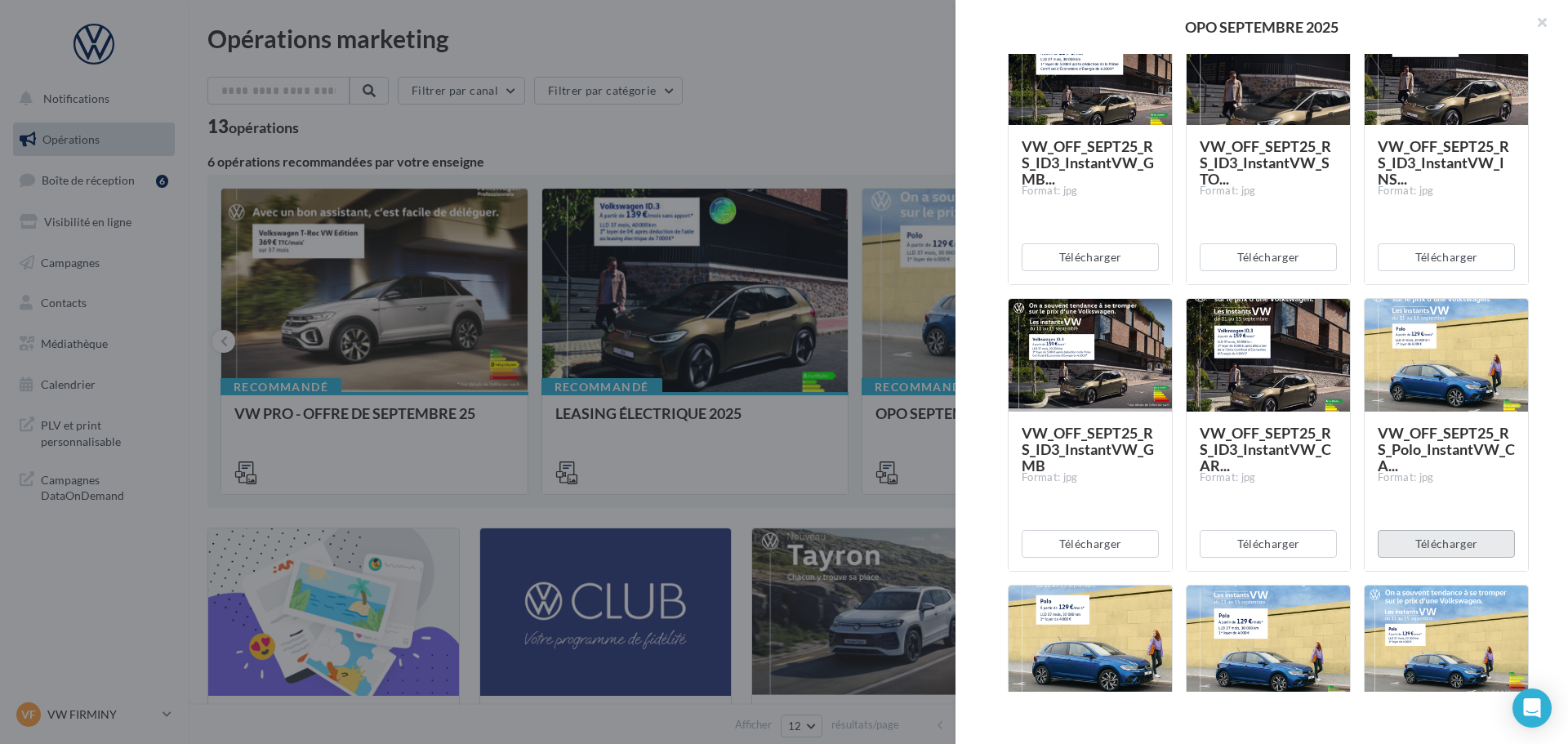
click at [1454, 536] on button "Télécharger" at bounding box center [1446, 543] width 137 height 27
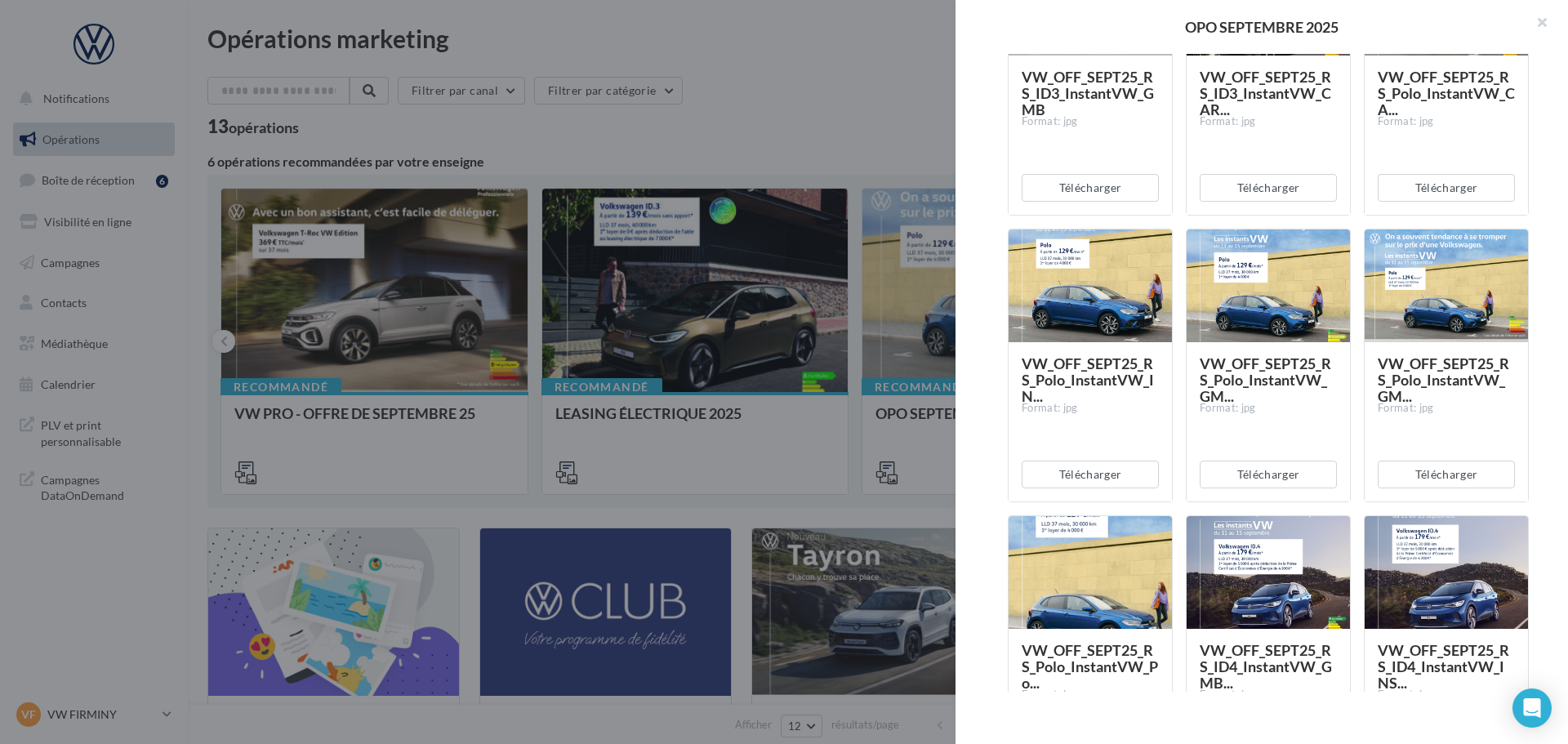
scroll to position [735, 0]
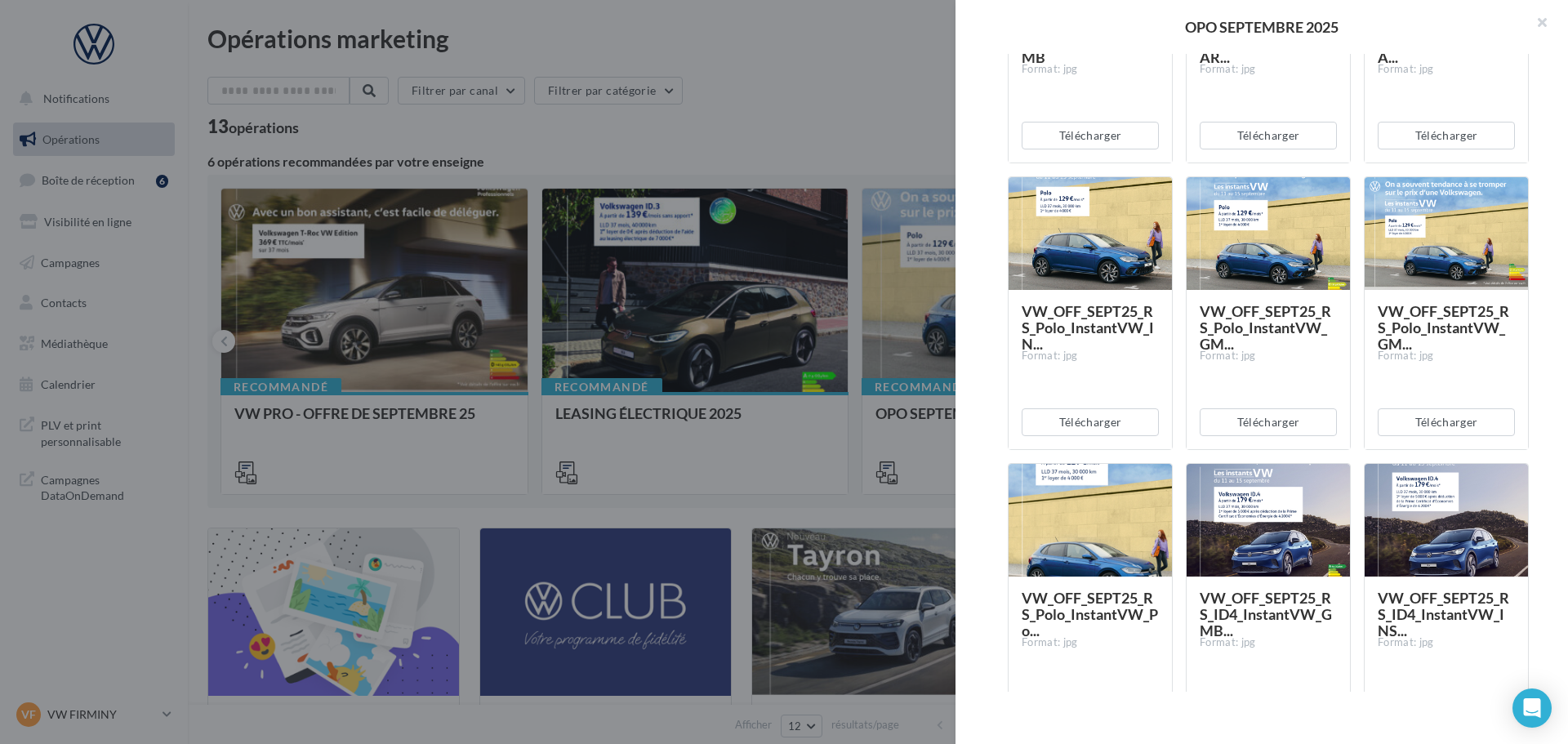
click at [1071, 512] on div at bounding box center [1090, 520] width 163 height 114
click at [1072, 512] on div at bounding box center [1090, 520] width 163 height 114
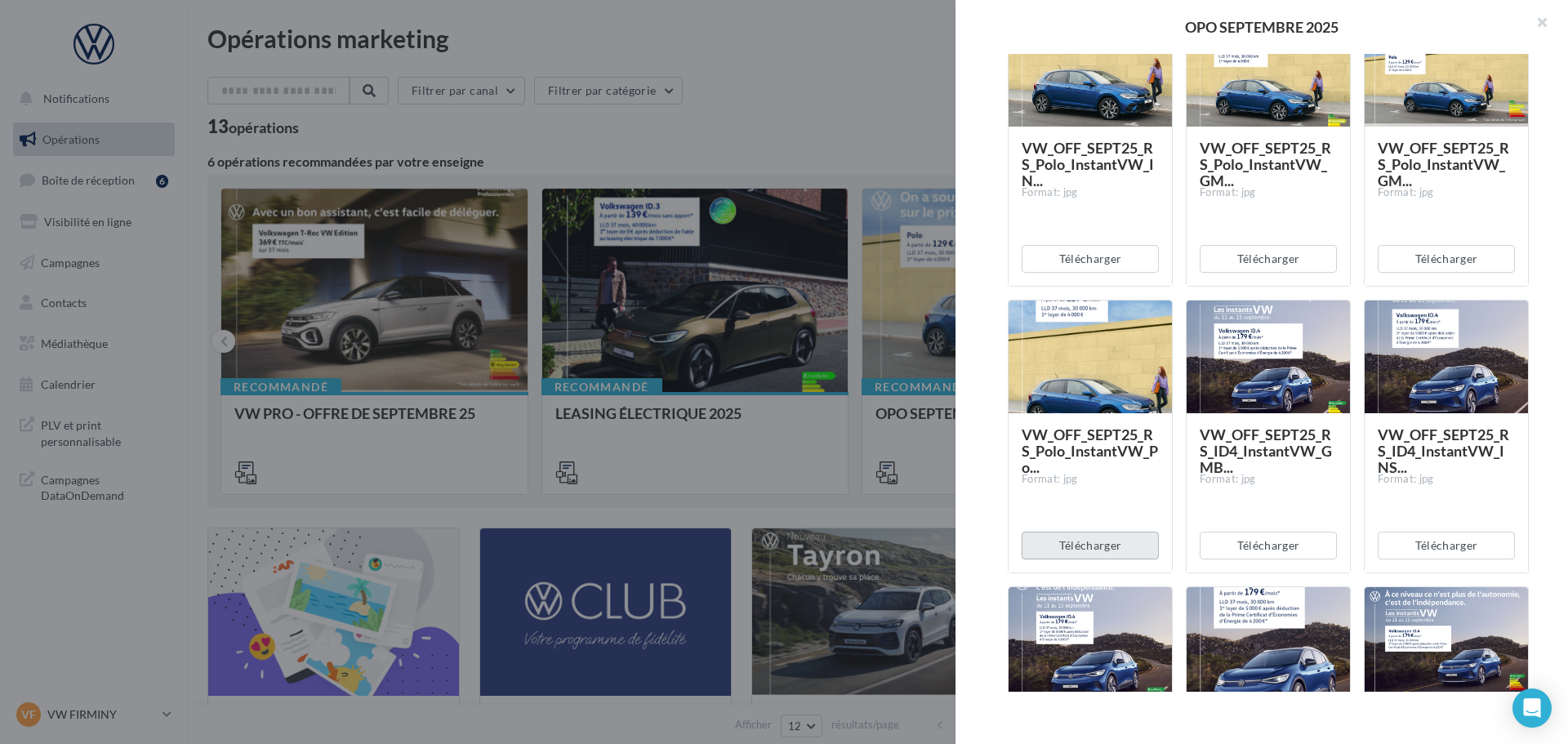
click at [1102, 548] on button "Télécharger" at bounding box center [1090, 545] width 137 height 27
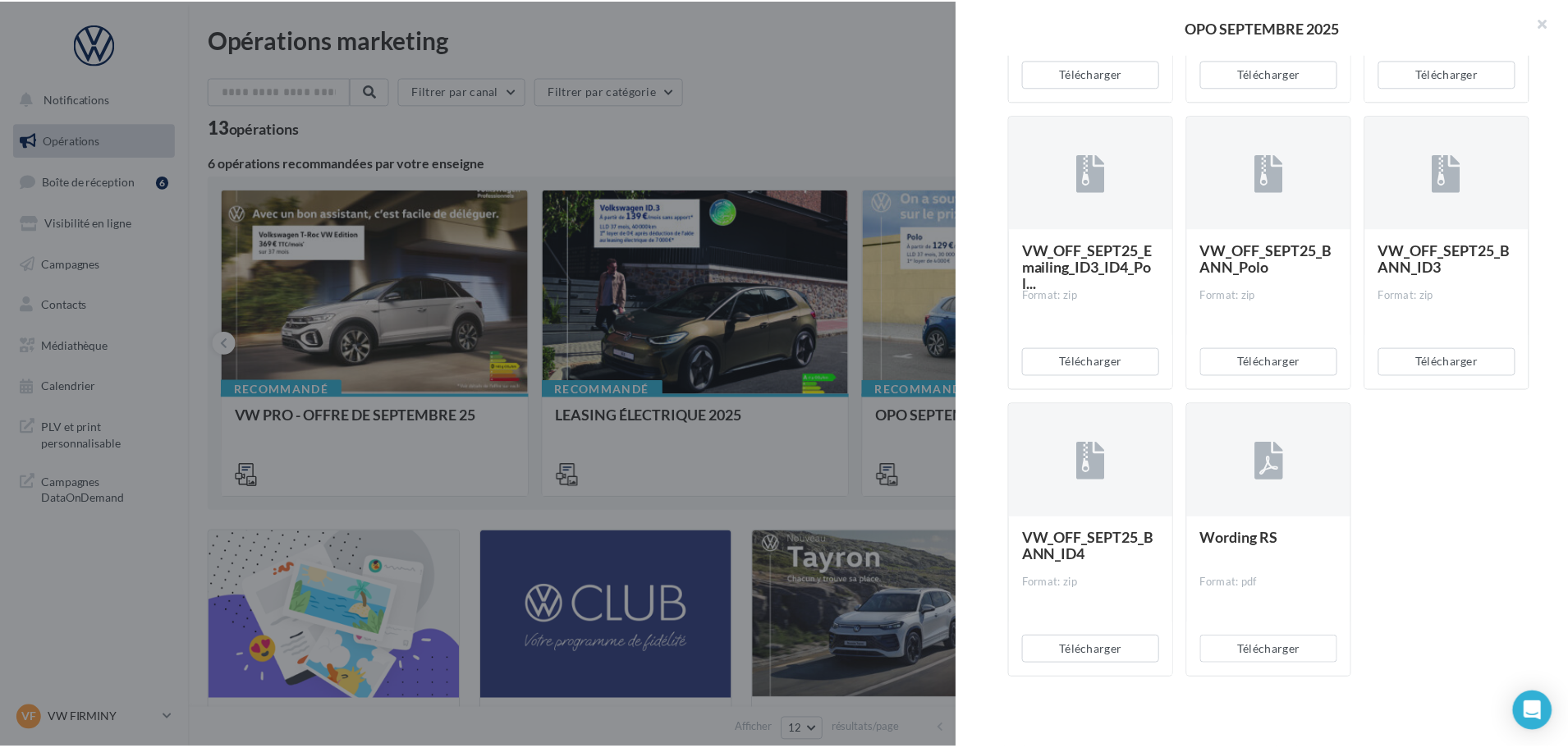
scroll to position [3406, 0]
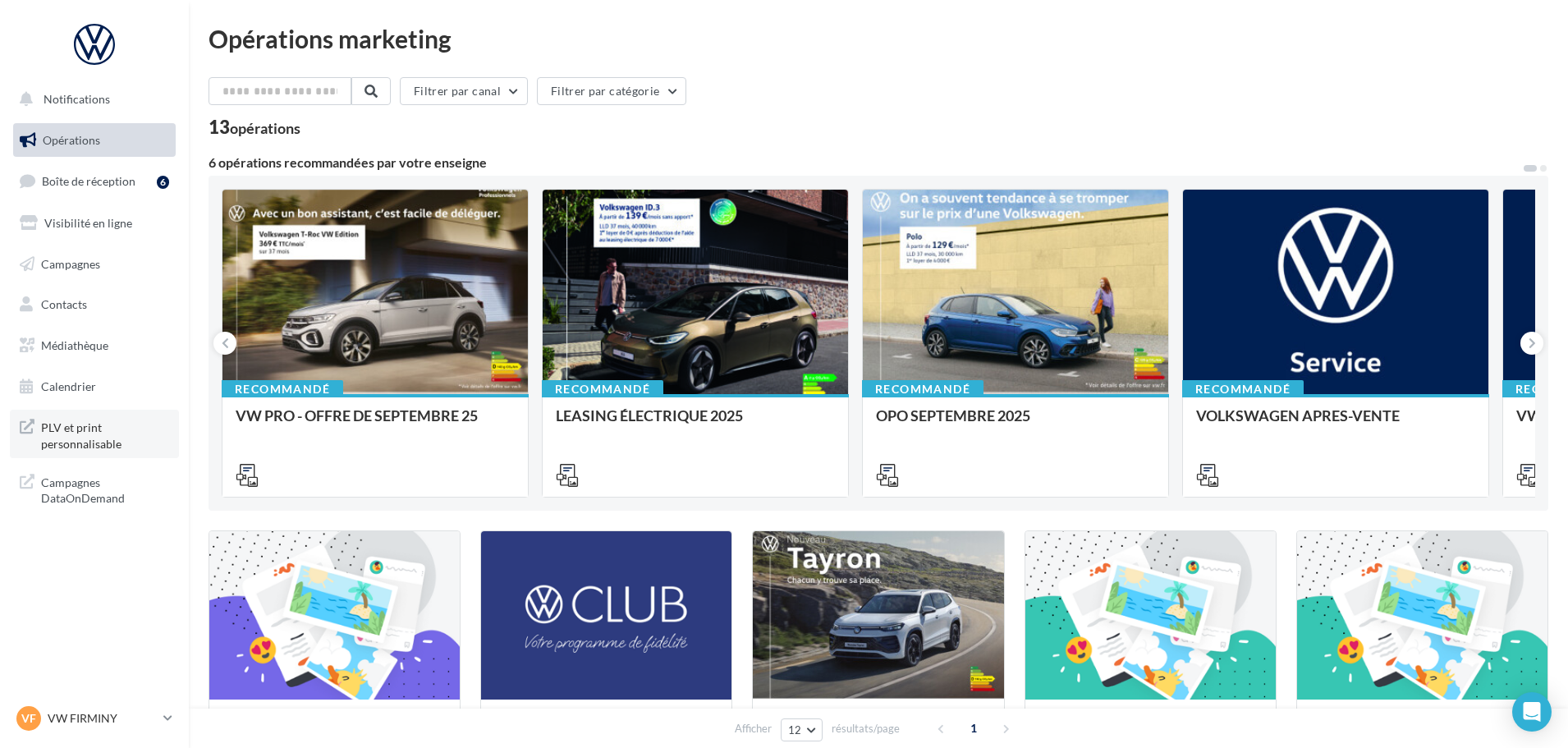
click at [94, 444] on span "PLV et print personnalisable" at bounding box center [105, 434] width 128 height 36
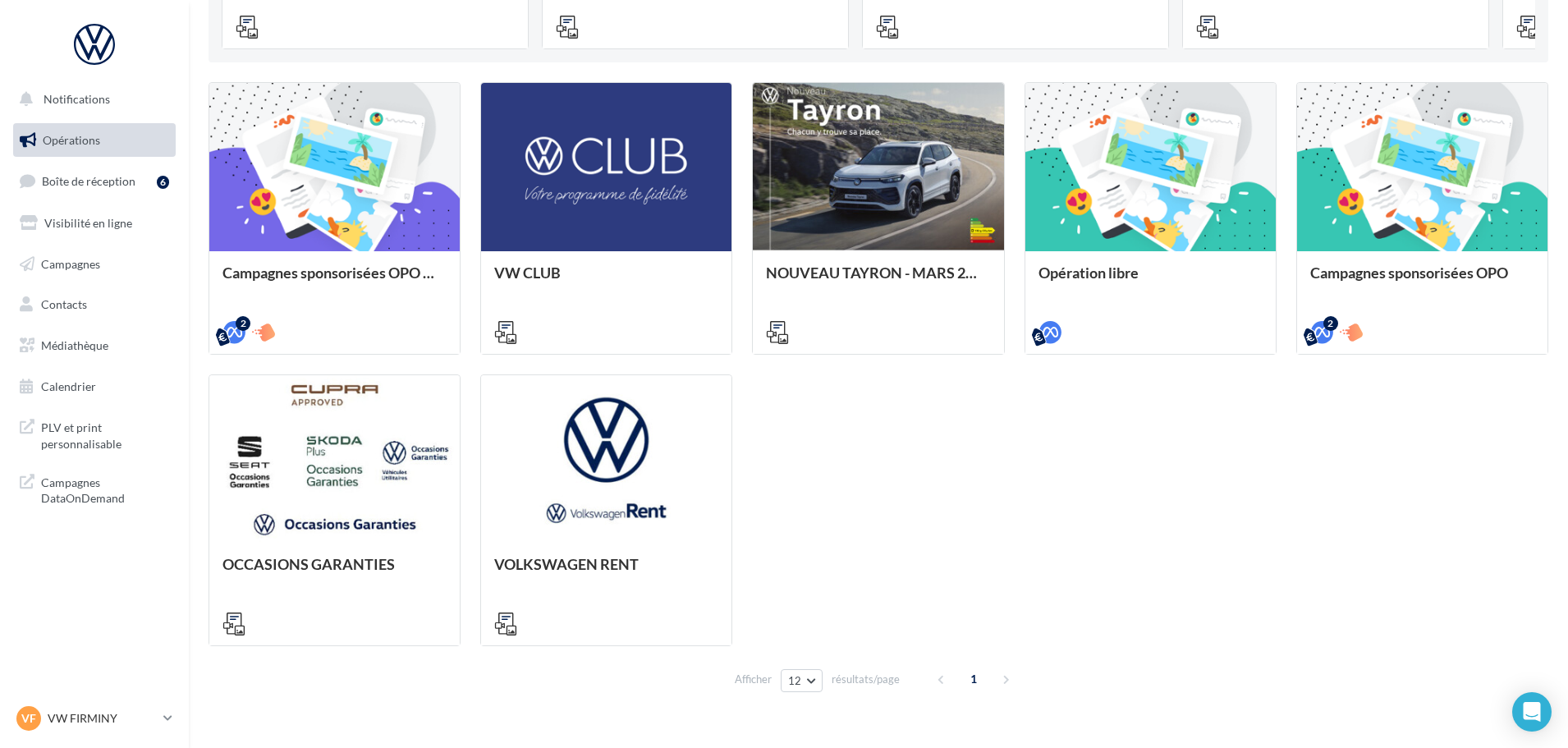
scroll to position [483, 0]
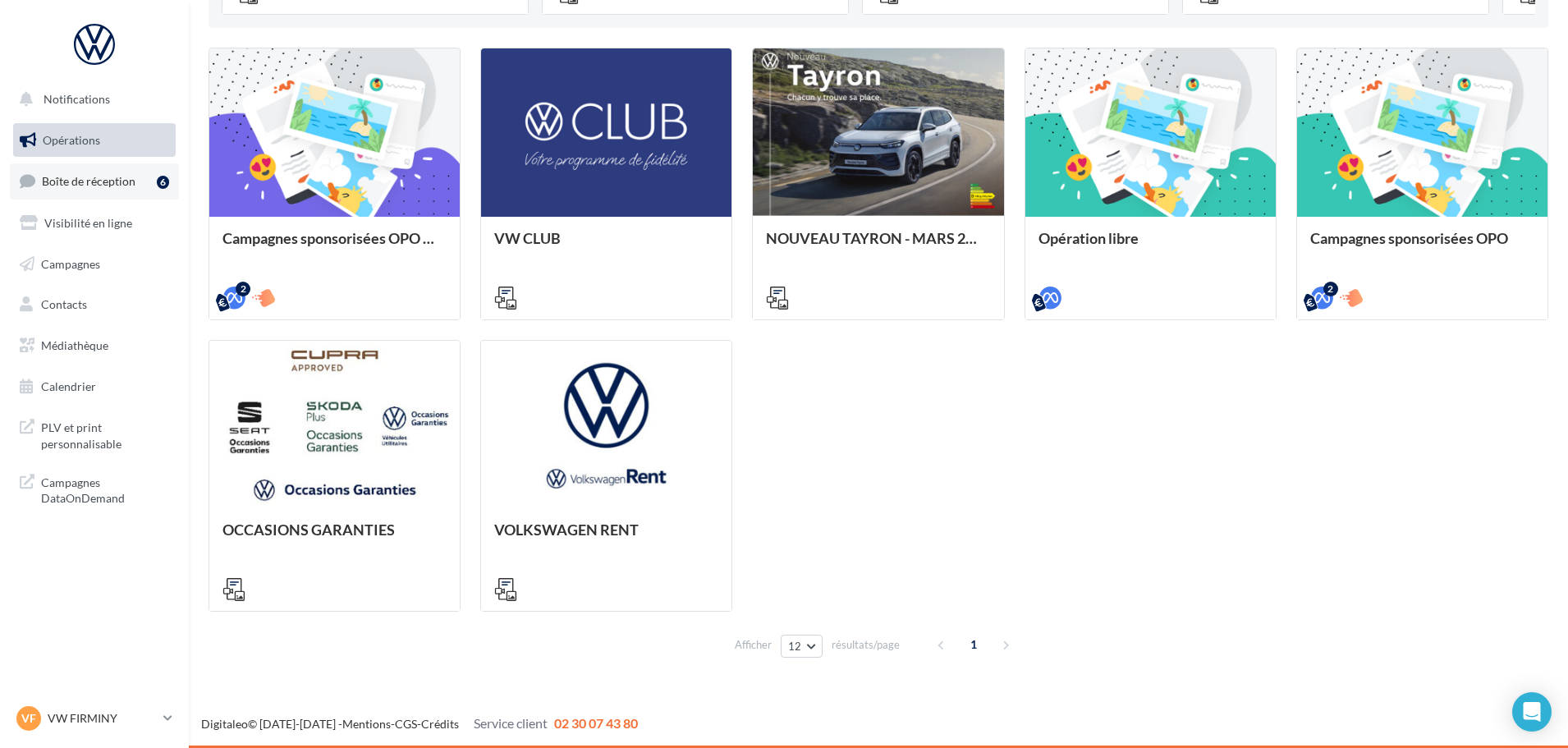
click at [66, 183] on span "Boîte de réception" at bounding box center [88, 181] width 93 height 14
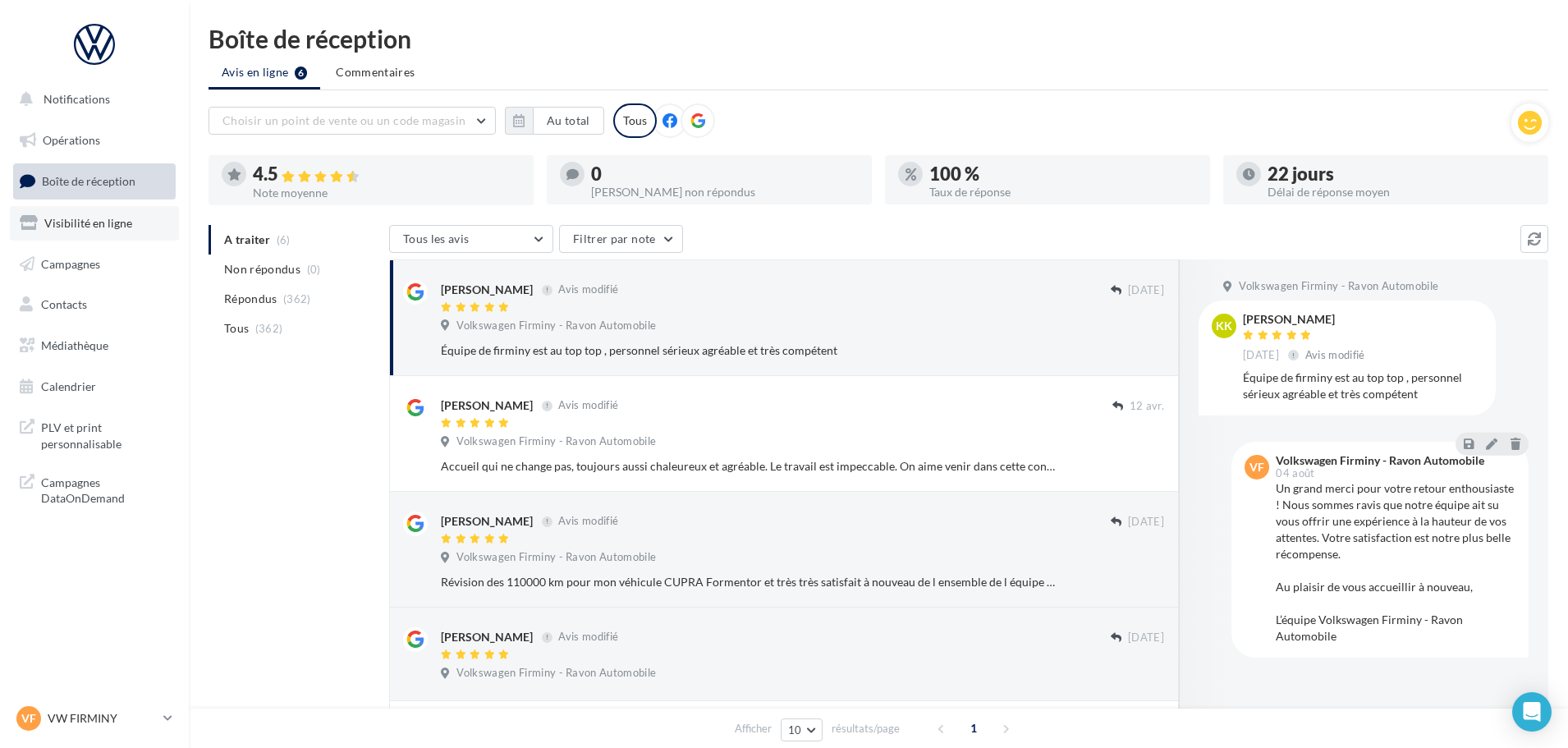
click at [83, 216] on span "Visibilité en ligne" at bounding box center [88, 223] width 88 height 14
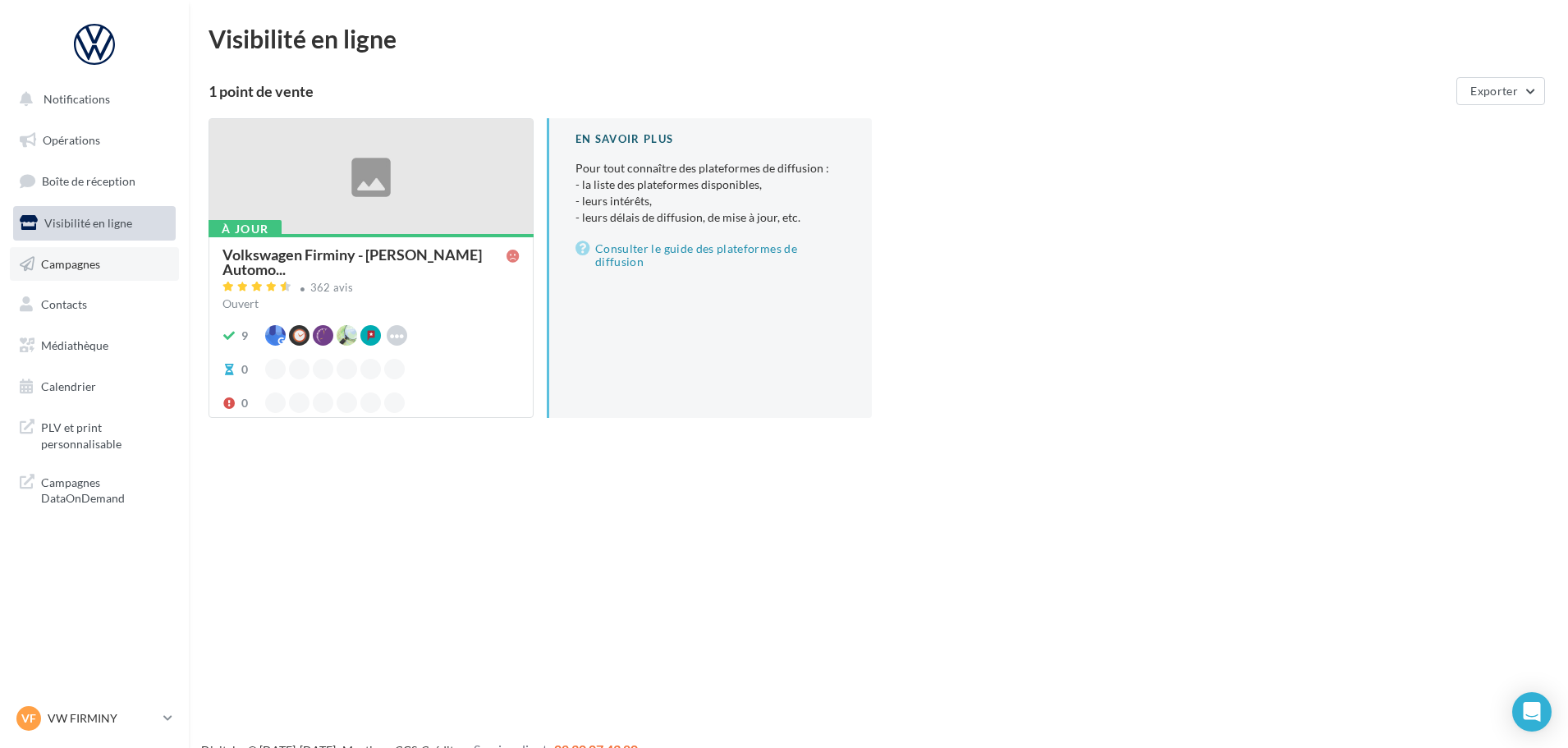
click at [75, 270] on span "Campagnes" at bounding box center [70, 263] width 59 height 14
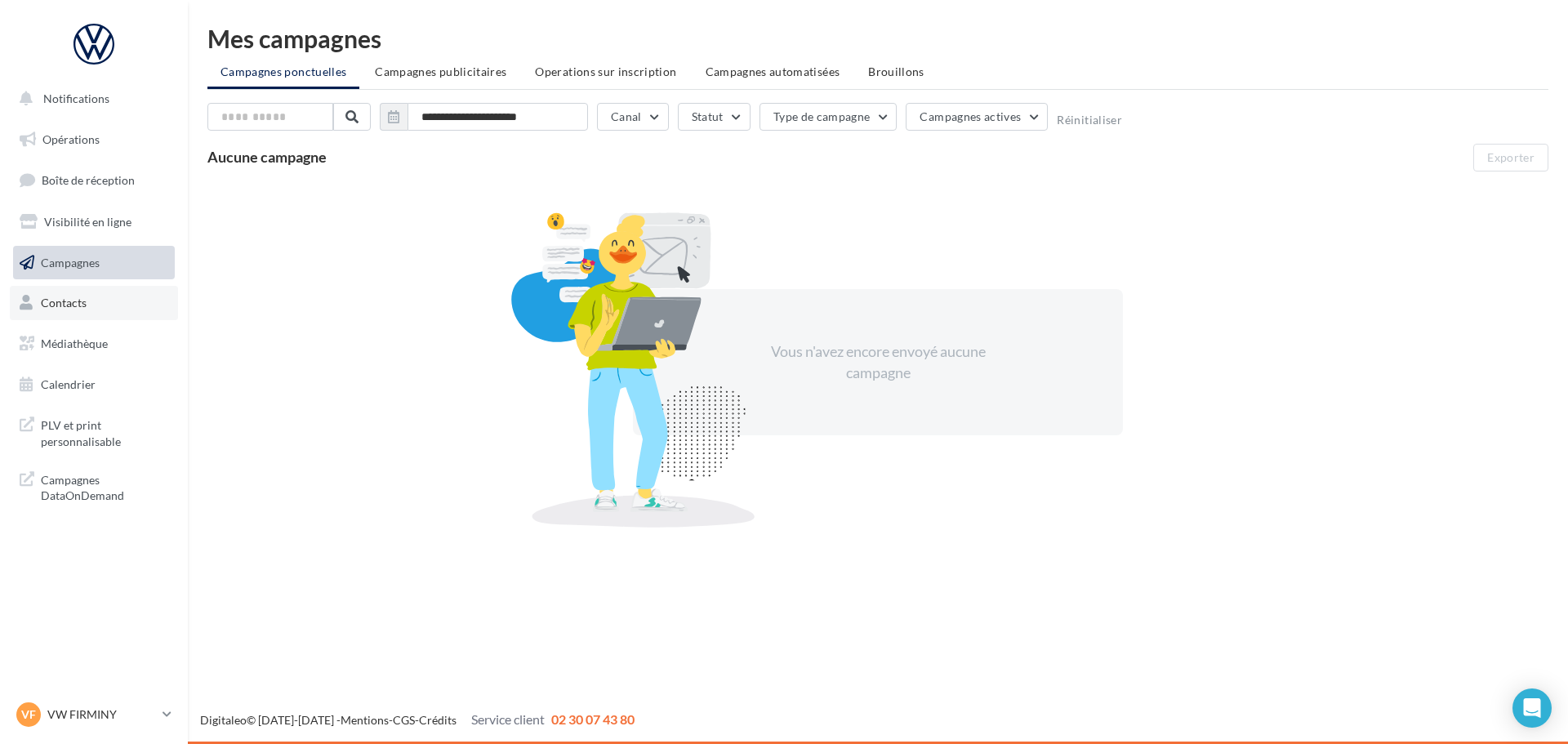
drag, startPoint x: 0, startPoint y: 0, endPoint x: 73, endPoint y: 307, distance: 315.6
click at [73, 307] on span "Contacts" at bounding box center [64, 303] width 46 height 14
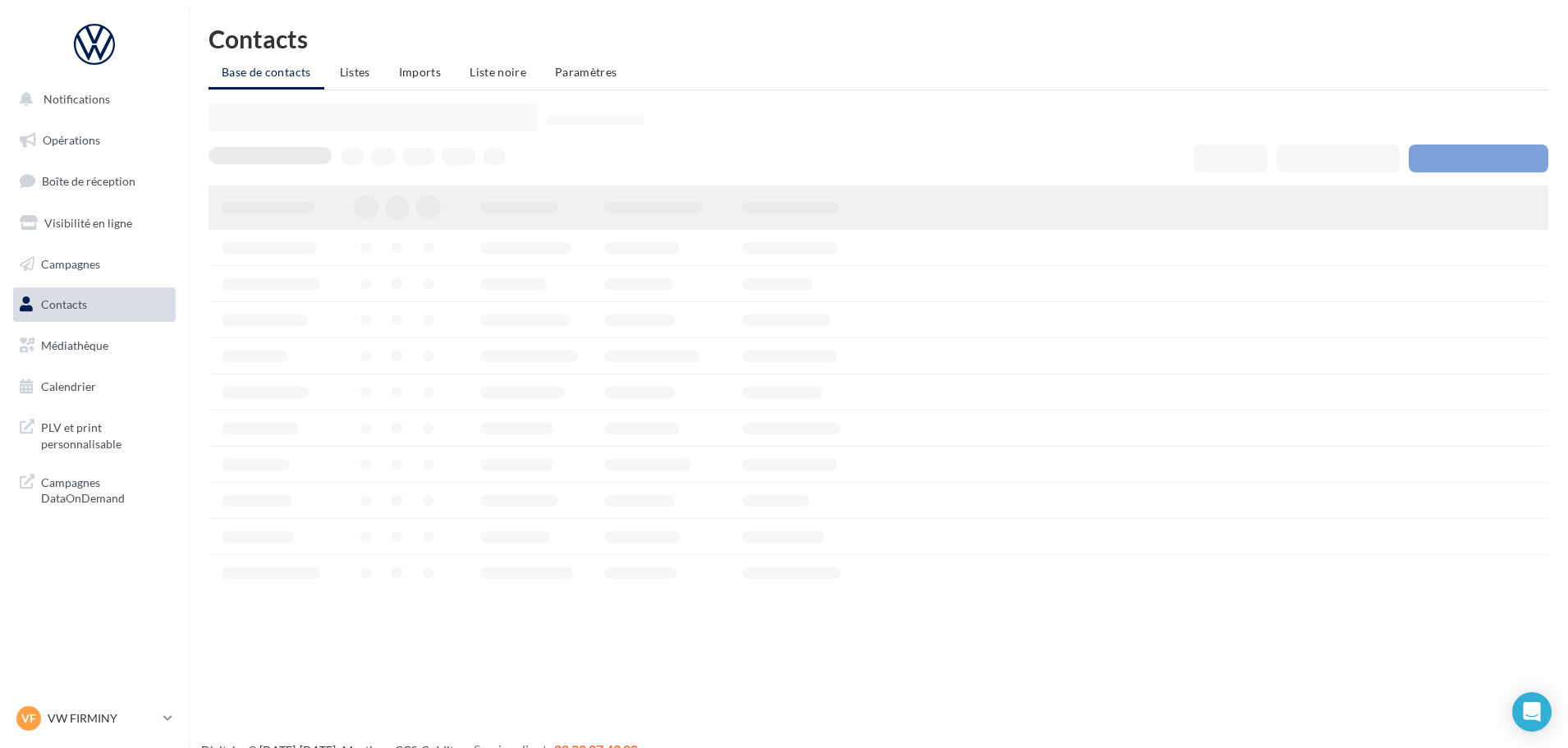
click at [83, 348] on span "Médiathèque" at bounding box center [75, 346] width 67 height 14
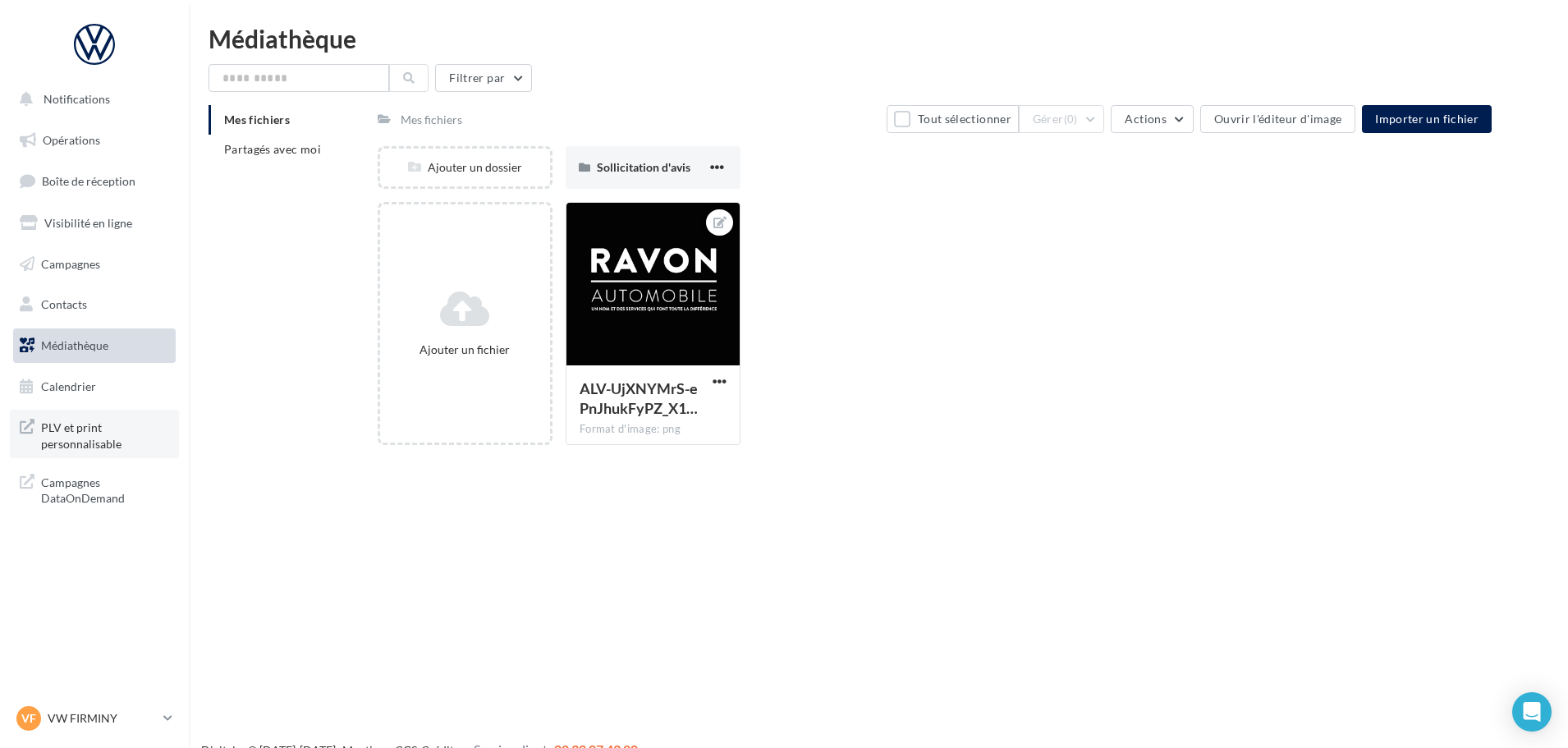
click at [83, 426] on span "PLV et print personnalisable" at bounding box center [105, 434] width 128 height 36
click at [87, 111] on button "Notifications" at bounding box center [91, 99] width 162 height 35
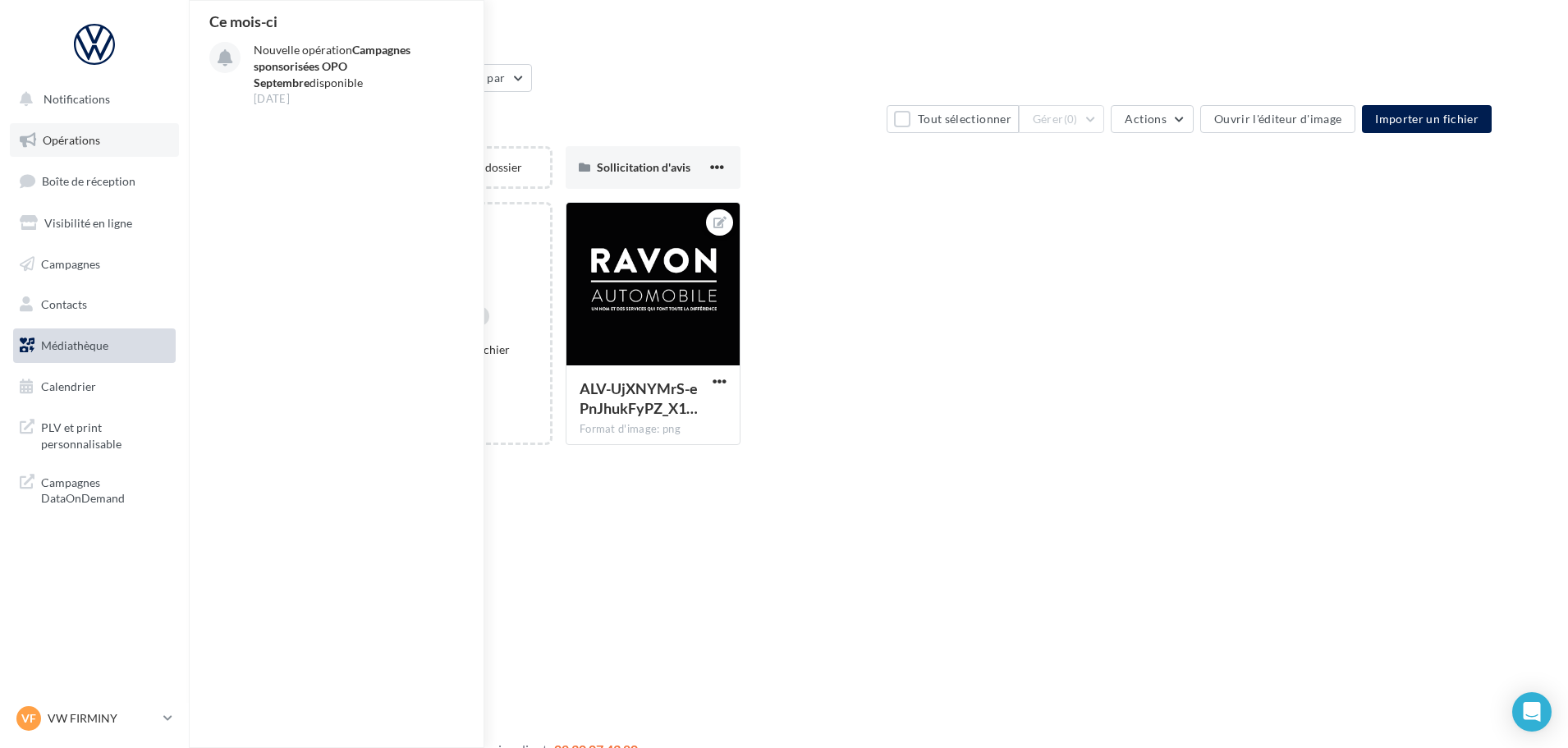
click at [70, 135] on span "Opérations" at bounding box center [71, 140] width 58 height 14
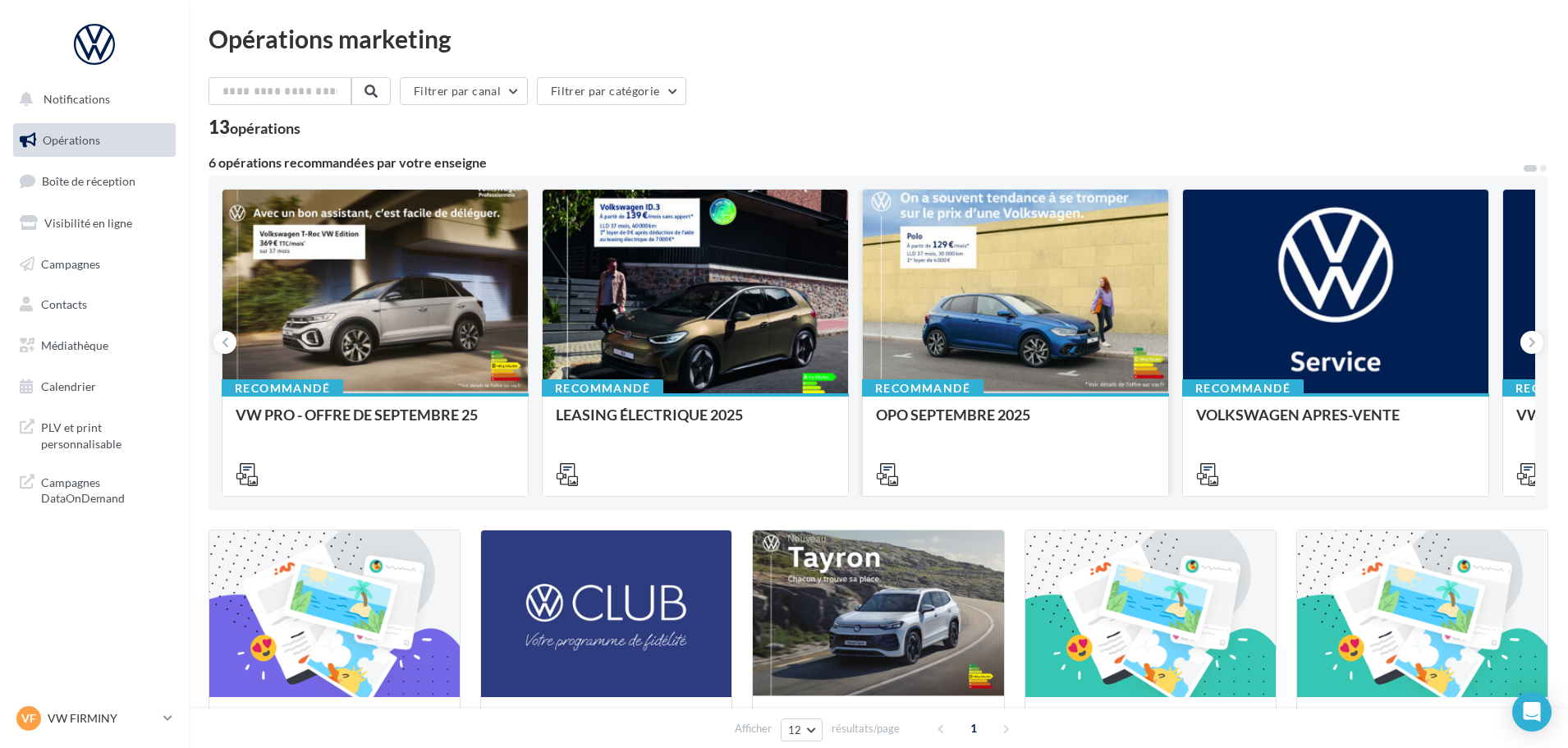
click at [982, 267] on div at bounding box center [1016, 292] width 305 height 205
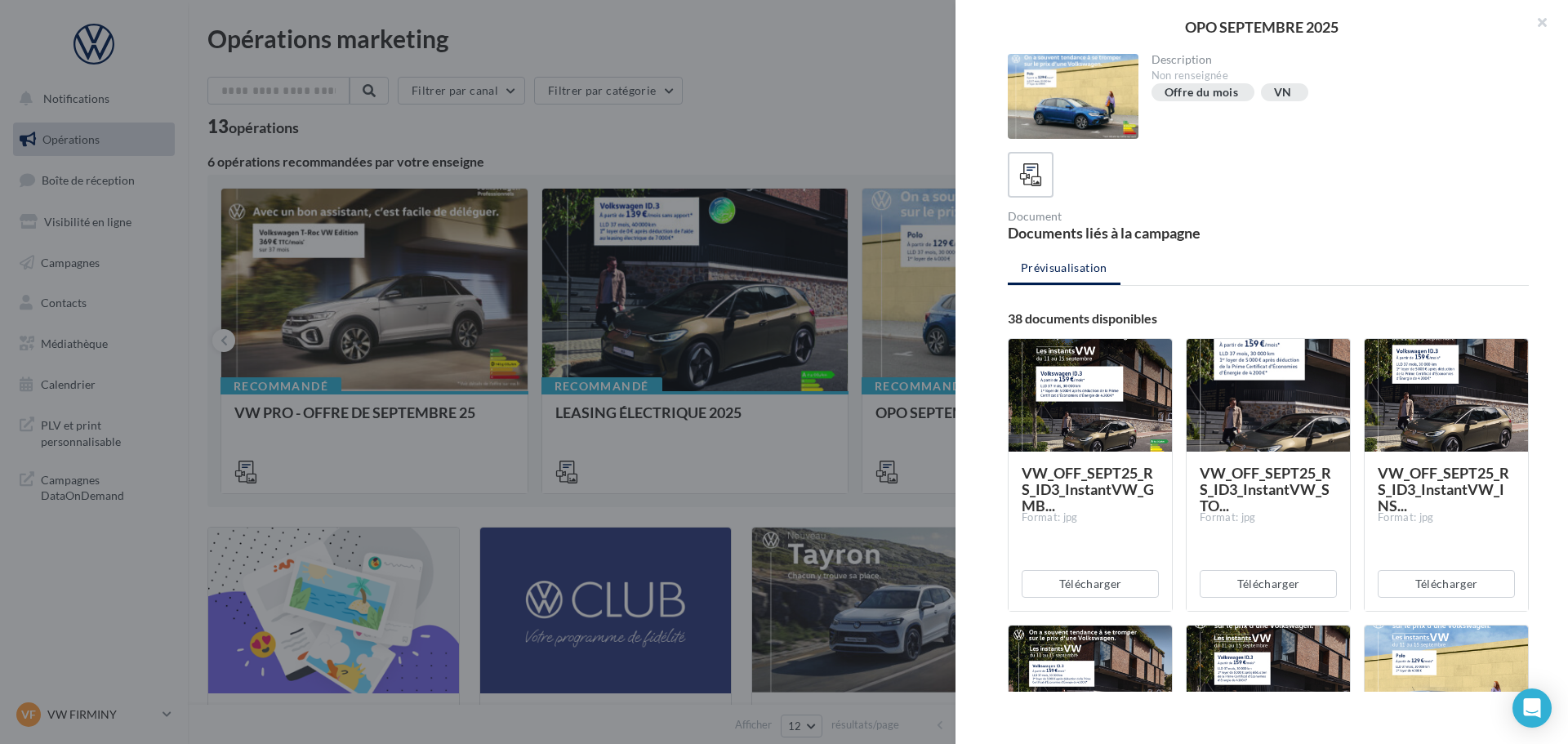
click at [1061, 92] on div at bounding box center [1073, 96] width 131 height 85
click at [1042, 171] on icon at bounding box center [1031, 175] width 24 height 24
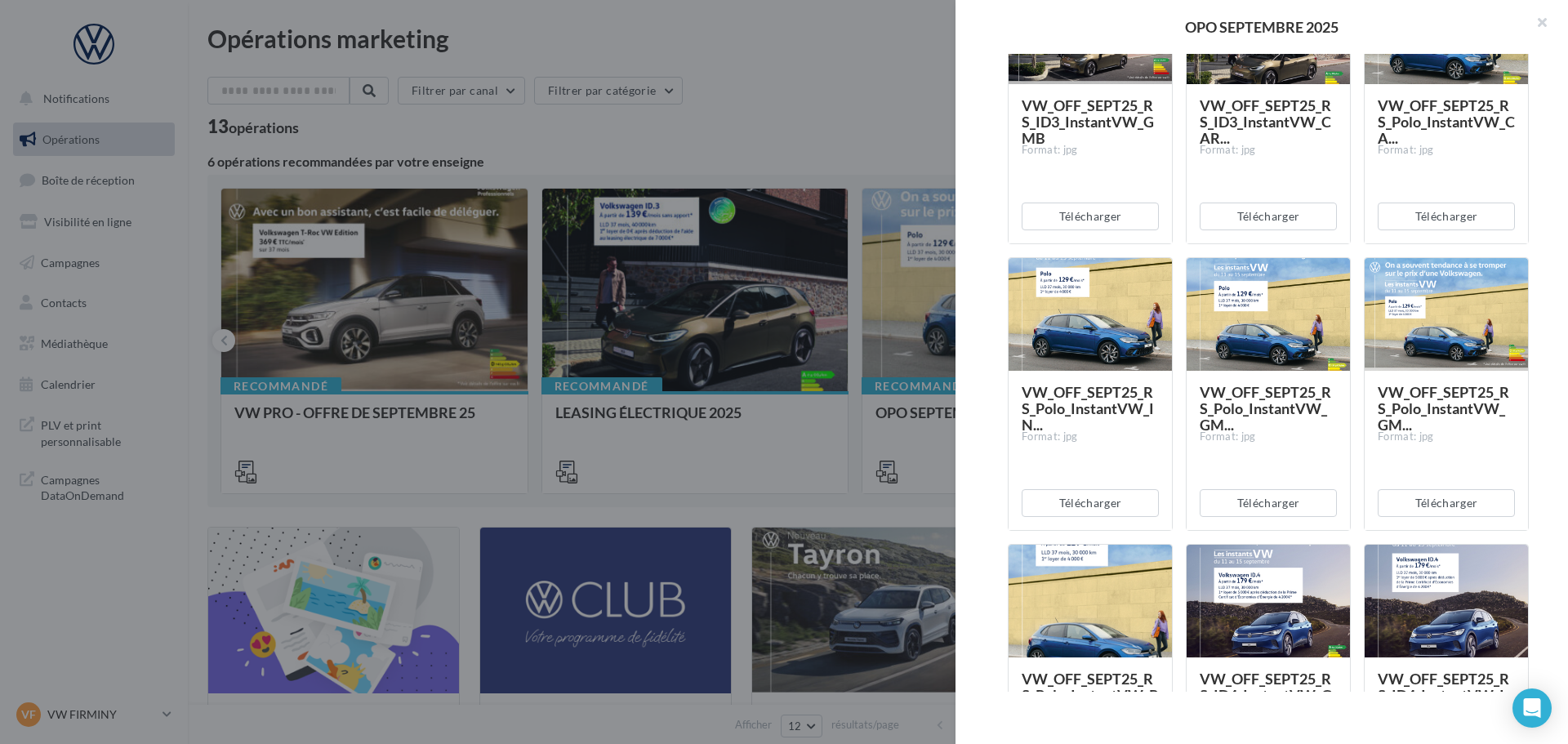
scroll to position [654, 0]
click at [1094, 506] on button "Télécharger" at bounding box center [1090, 504] width 137 height 27
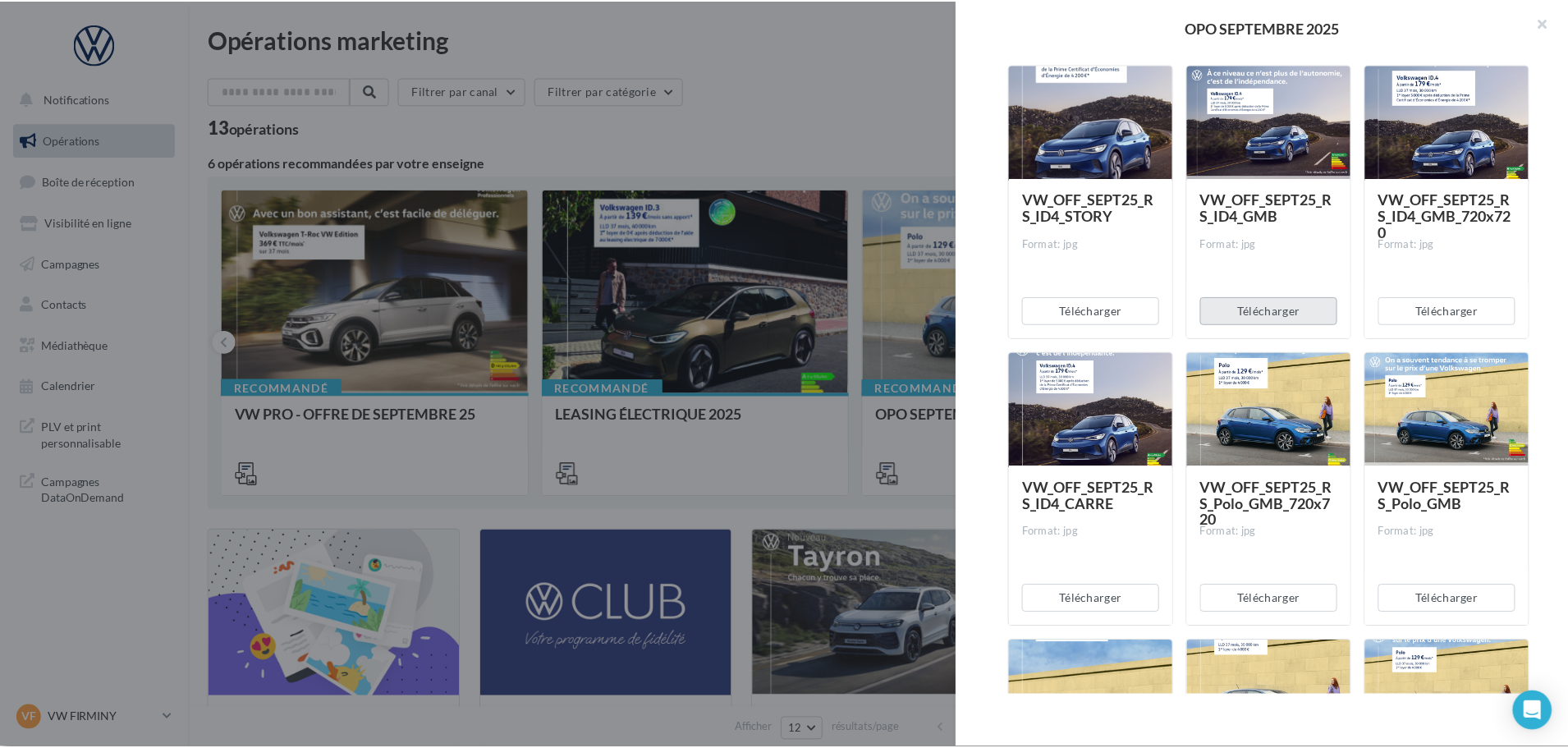
scroll to position [2300, 0]
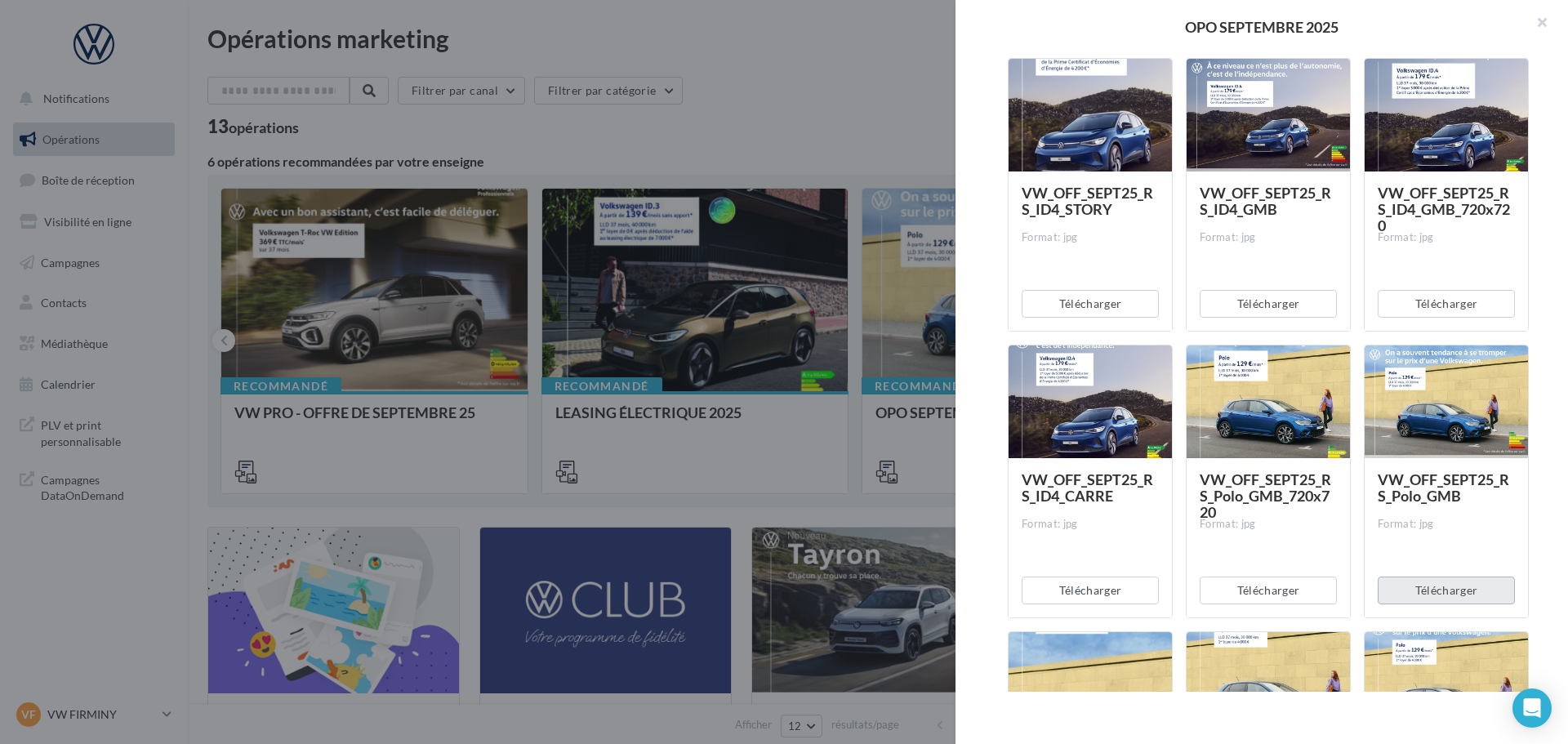
click at [1428, 598] on button "Télécharger" at bounding box center [1446, 590] width 137 height 27
click at [1543, 19] on button "button" at bounding box center [1535, 24] width 65 height 49
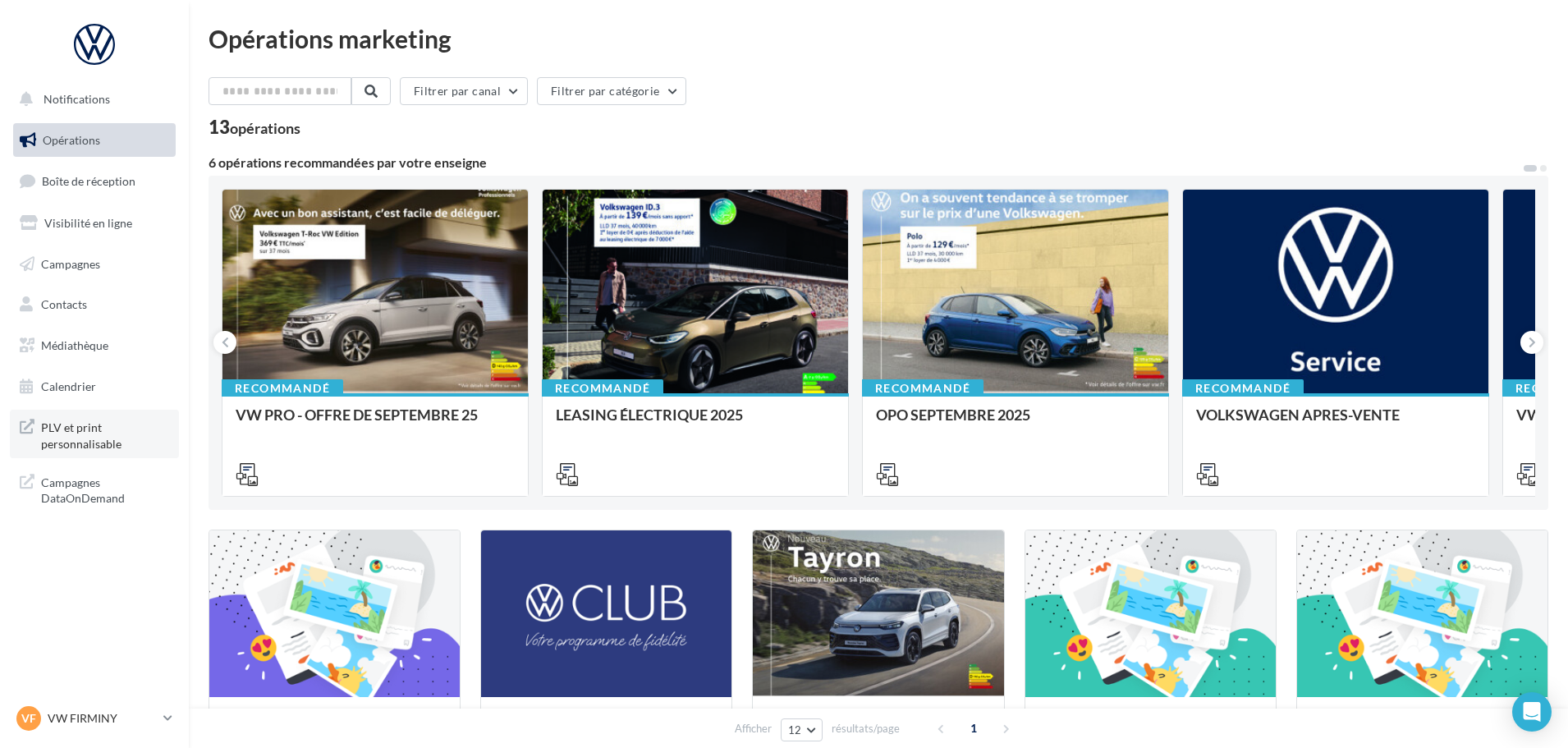
click at [76, 442] on span "PLV et print personnalisable" at bounding box center [105, 434] width 128 height 36
